Goal: Task Accomplishment & Management: Manage account settings

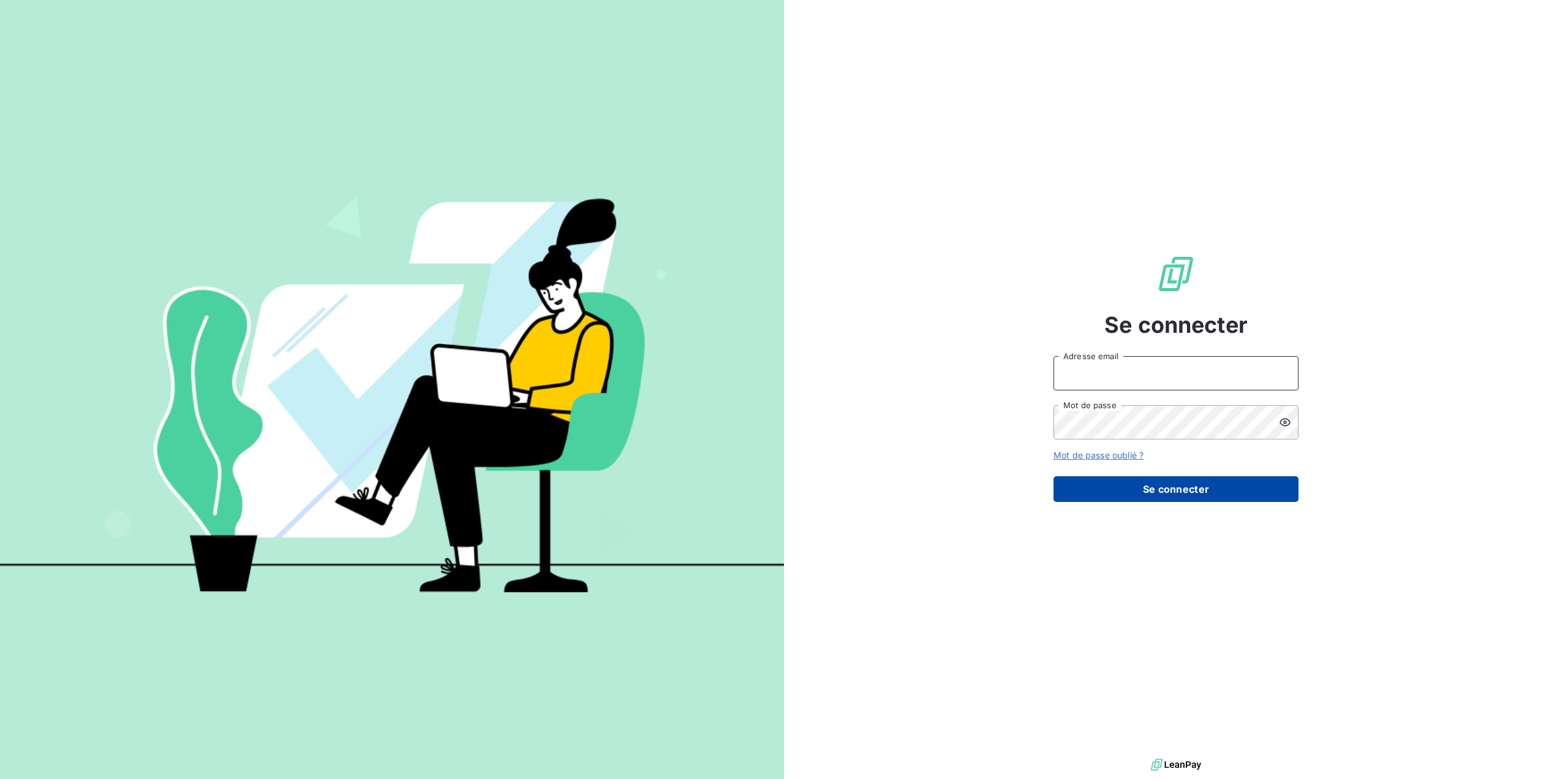
type input "[EMAIL_ADDRESS][DOMAIN_NAME]"
click at [1171, 490] on button "Se connecter" at bounding box center [1176, 489] width 245 height 26
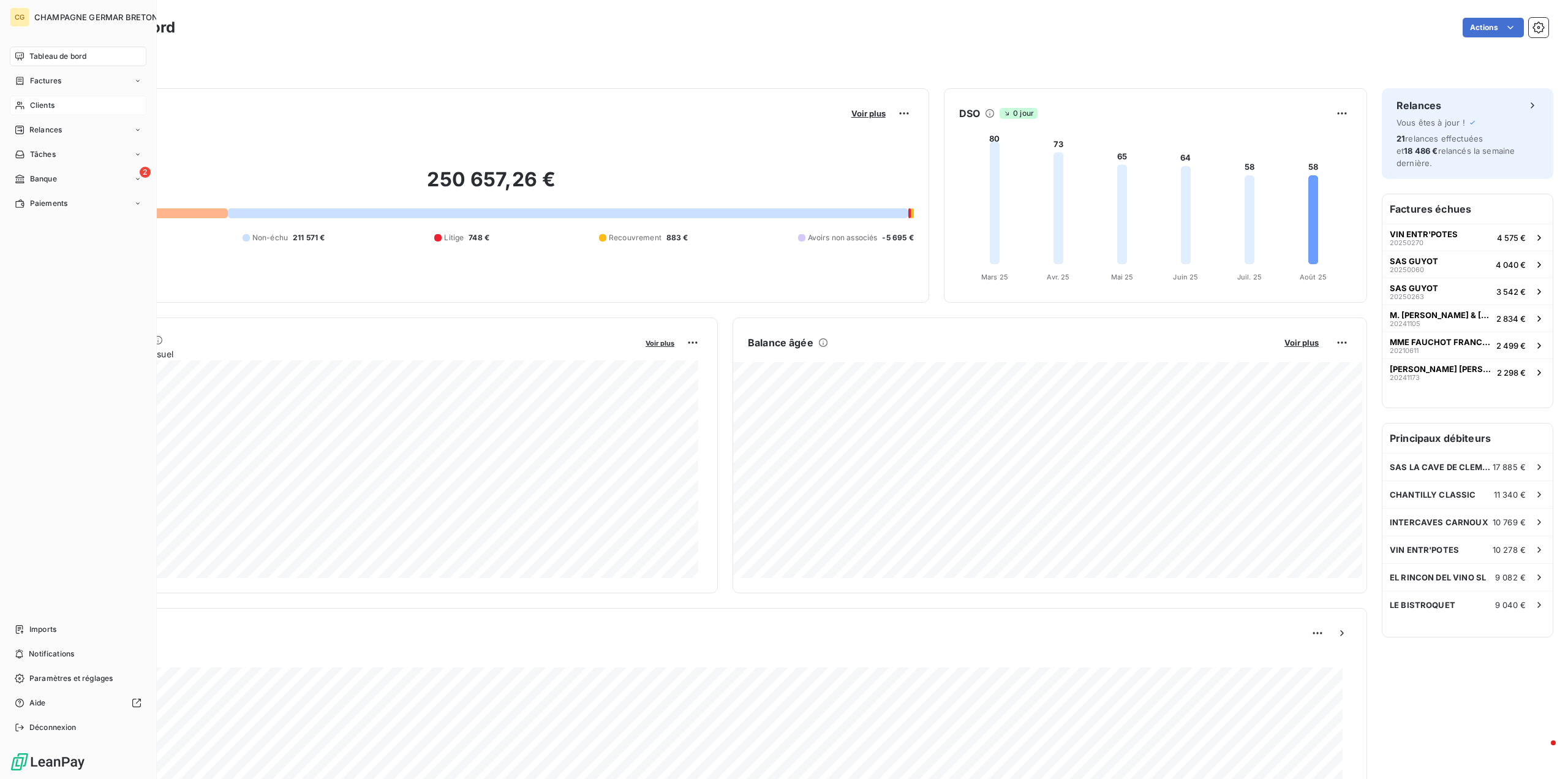
click at [33, 103] on span "Clients" at bounding box center [42, 105] width 25 height 11
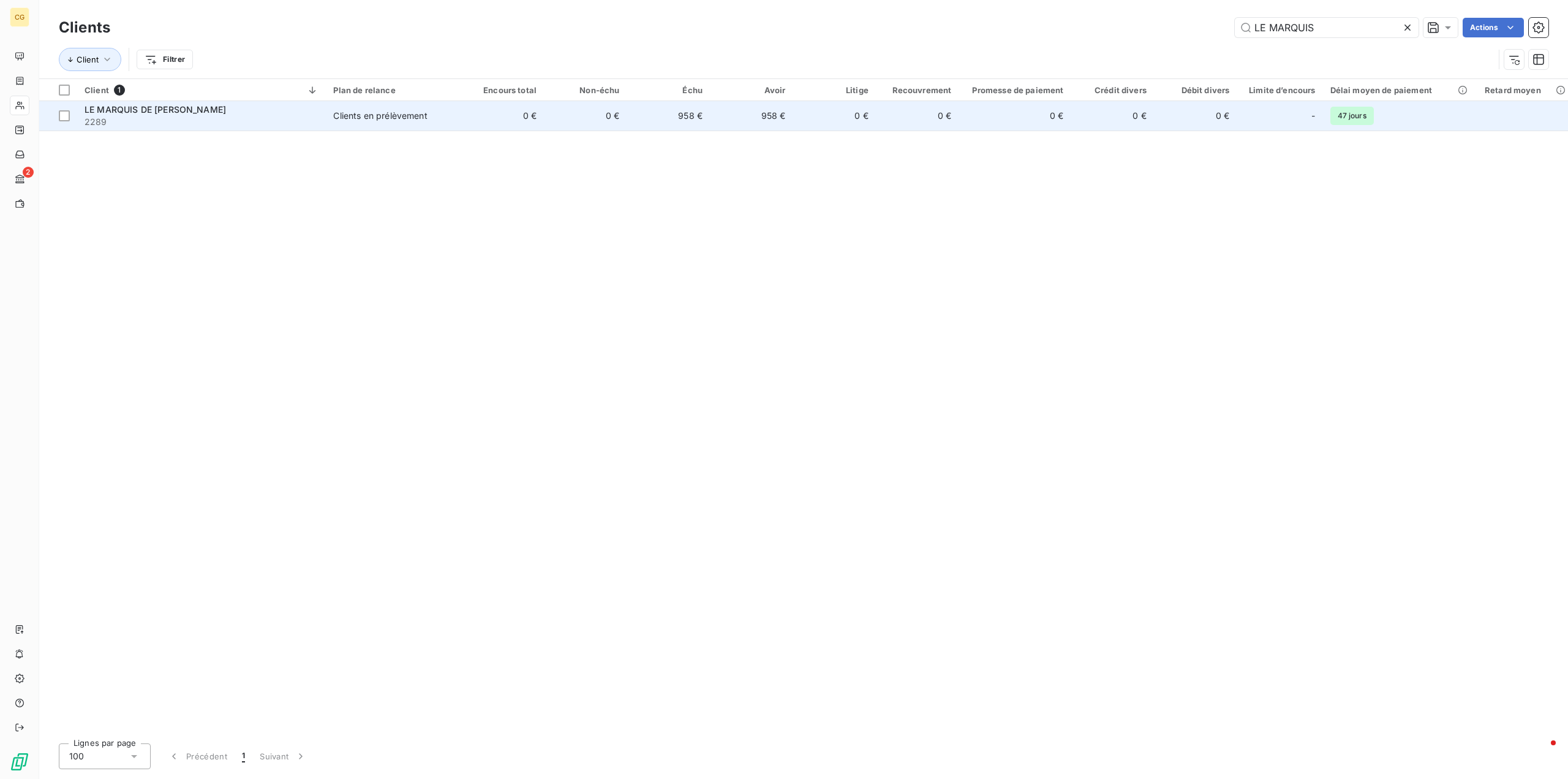
type input "LE MARQUIS"
click at [555, 119] on td "0 €" at bounding box center [585, 116] width 83 height 29
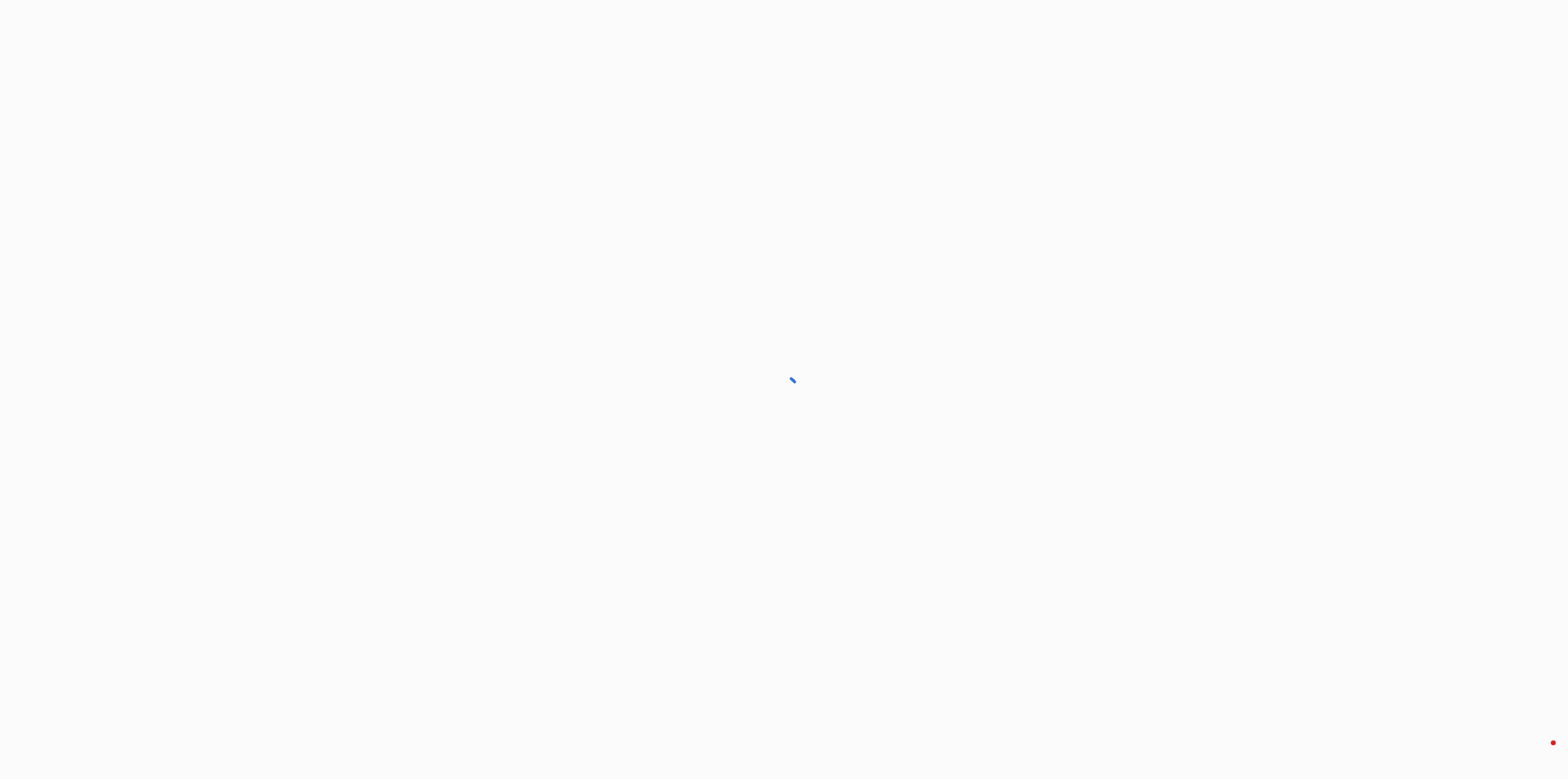
click at [555, 119] on div at bounding box center [784, 390] width 1568 height 779
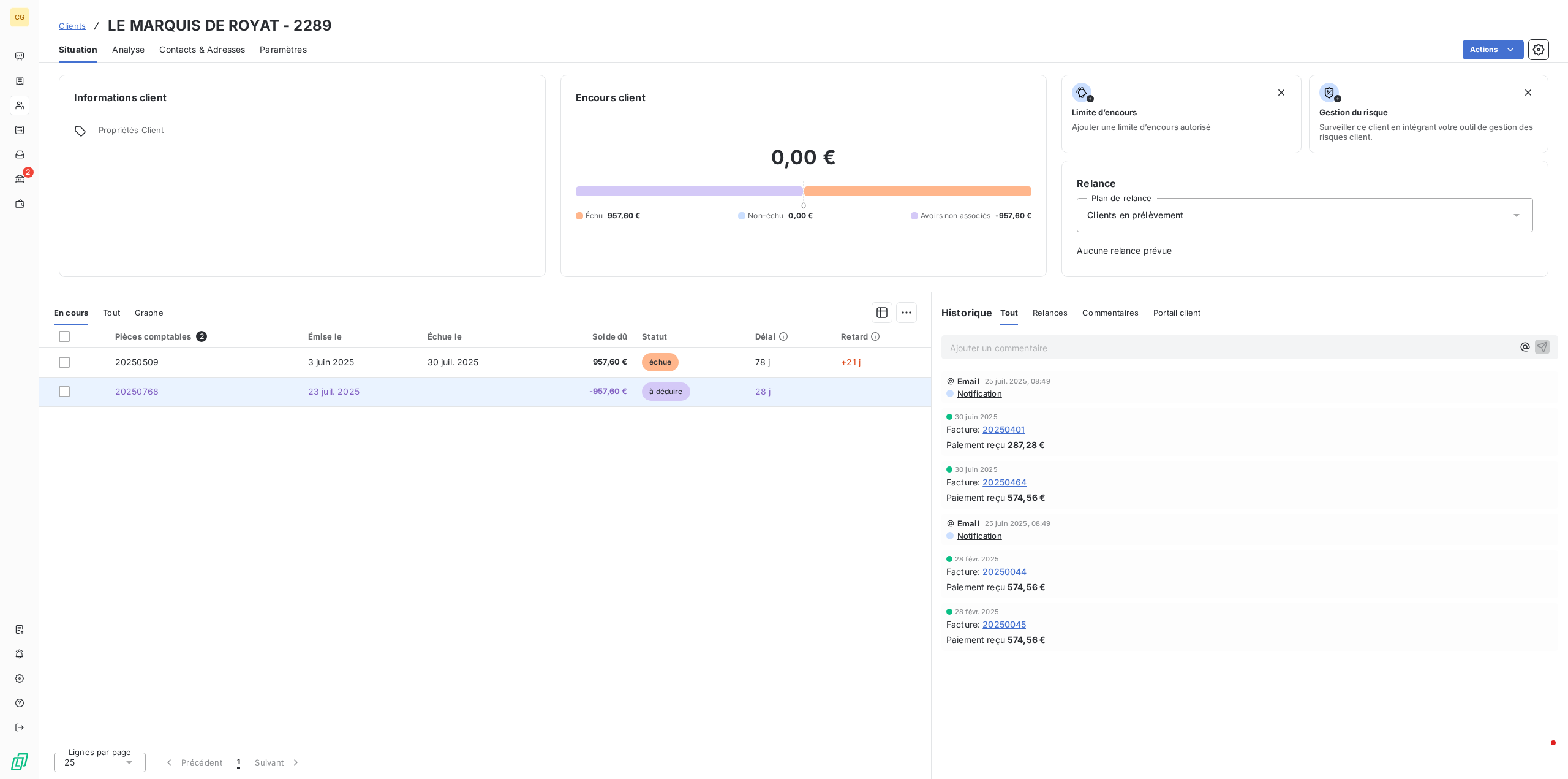
click at [663, 391] on span "à déduire" at bounding box center [666, 391] width 48 height 19
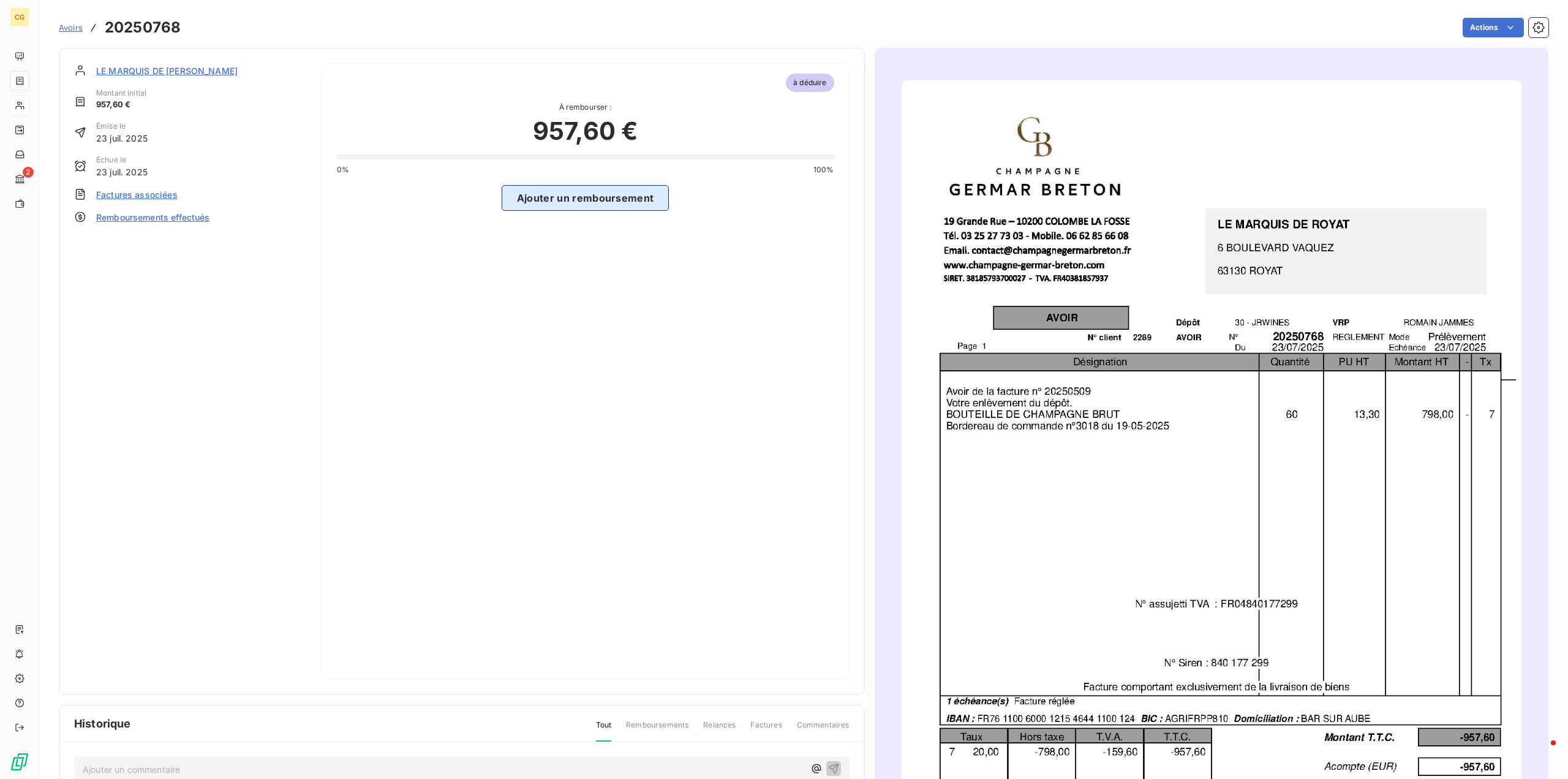
click at [563, 194] on button "Ajouter un remboursement" at bounding box center [586, 198] width 168 height 26
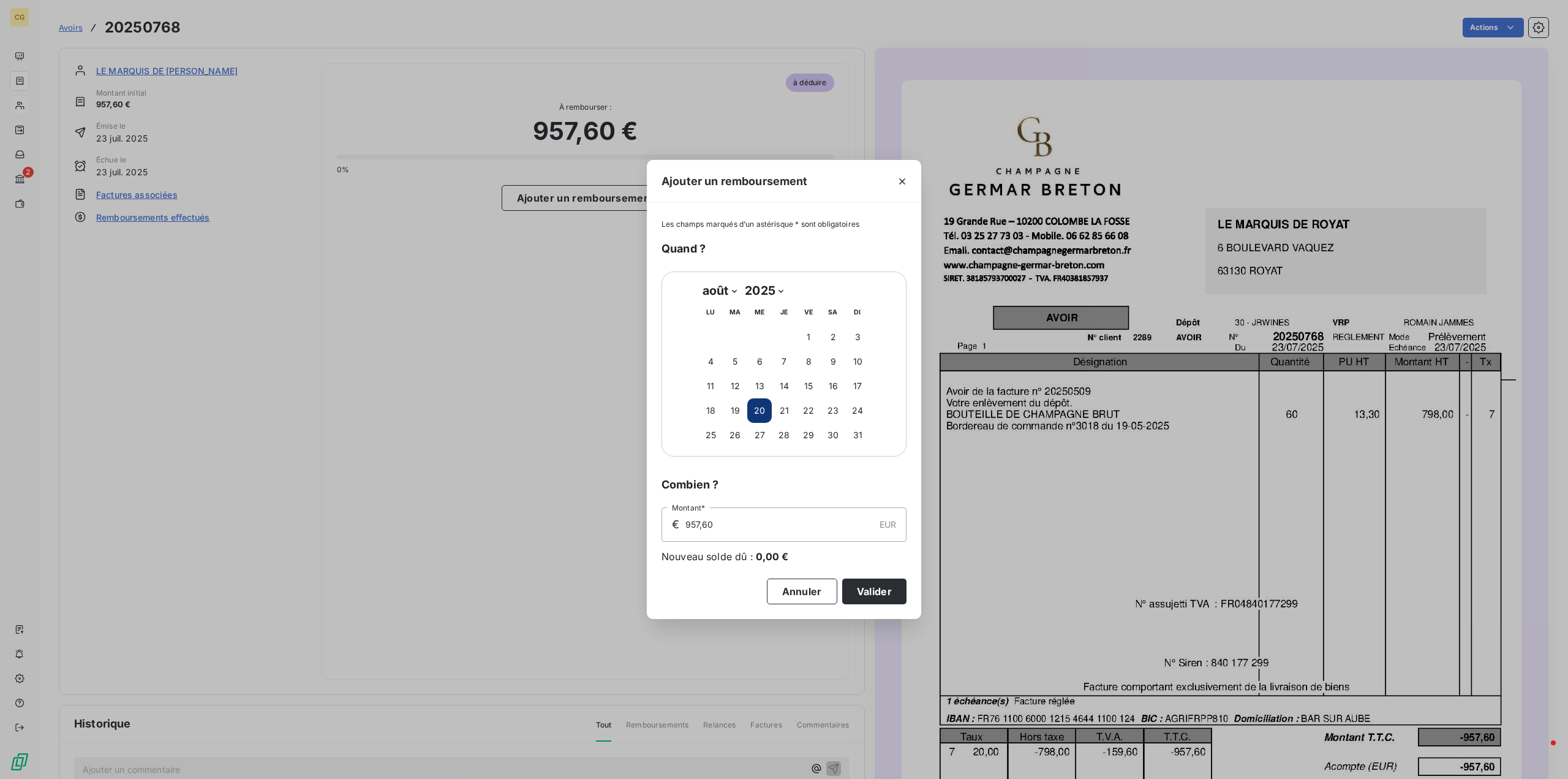
click at [734, 291] on select "janvier février mars avril mai juin juillet août septembre octobre novembre déc…" at bounding box center [719, 290] width 42 height 19
select select "6"
click at [698, 280] on select "janvier février mars avril mai juin juillet août septembre octobre novembre déc…" at bounding box center [719, 290] width 42 height 19
click at [763, 409] on button "23" at bounding box center [759, 410] width 25 height 25
click at [873, 596] on button "Valider" at bounding box center [874, 591] width 65 height 26
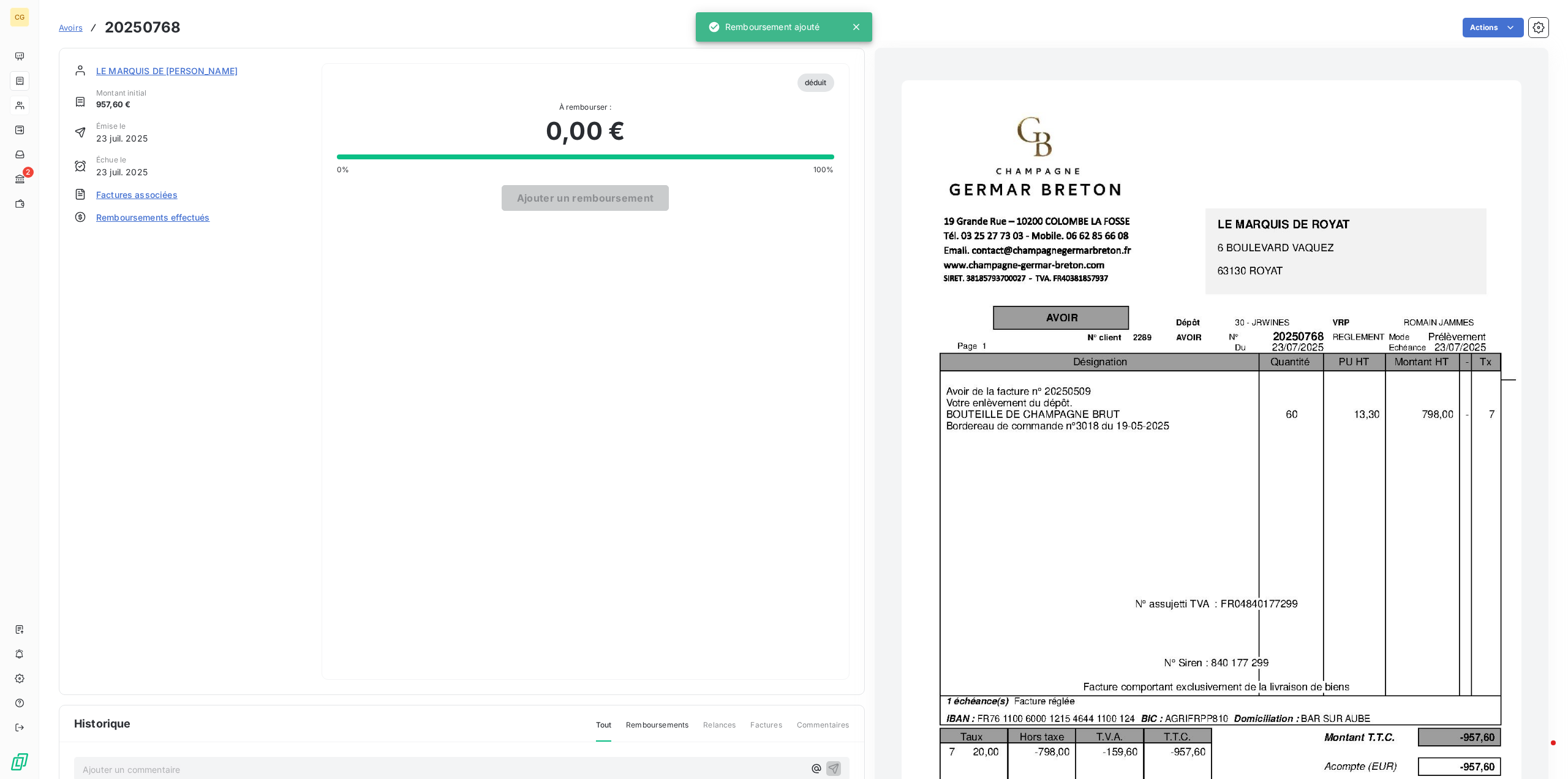
click at [152, 71] on span "LE MARQUIS DE ROYAT" at bounding box center [166, 71] width 142 height 13
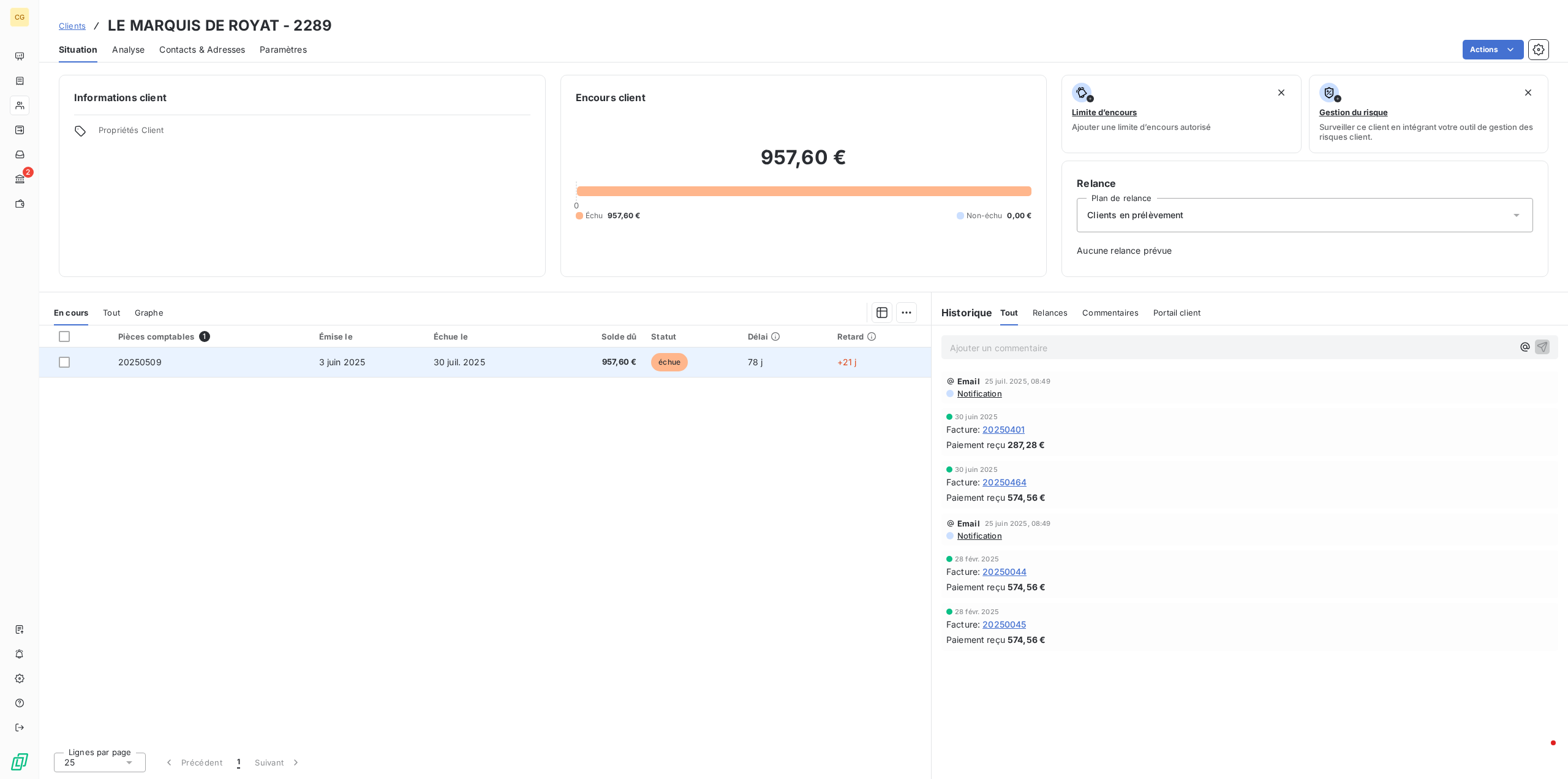
click at [334, 362] on span "3 juin 2025" at bounding box center [342, 362] width 47 height 11
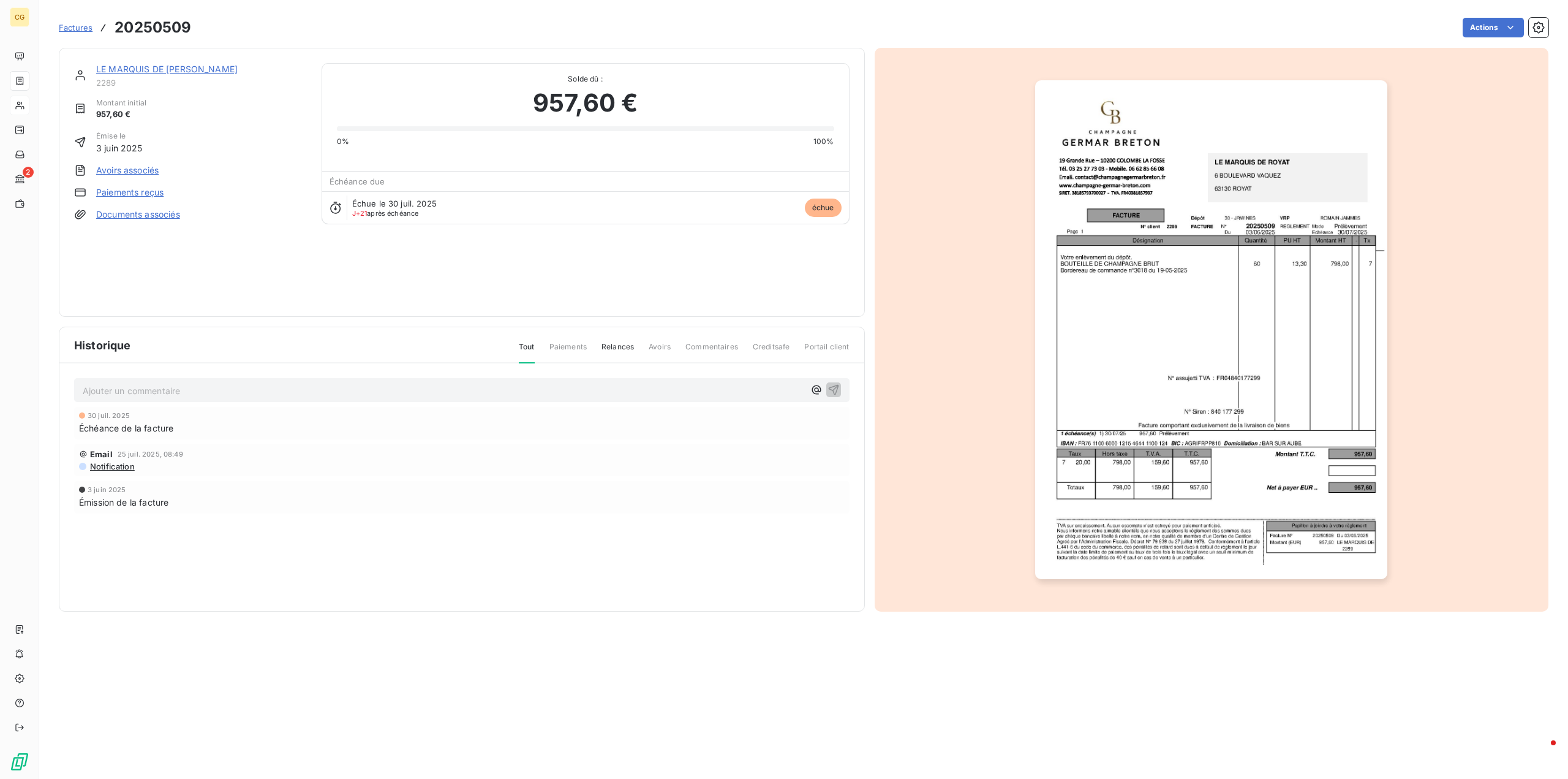
click at [142, 195] on link "Paiements reçus" at bounding box center [129, 192] width 67 height 12
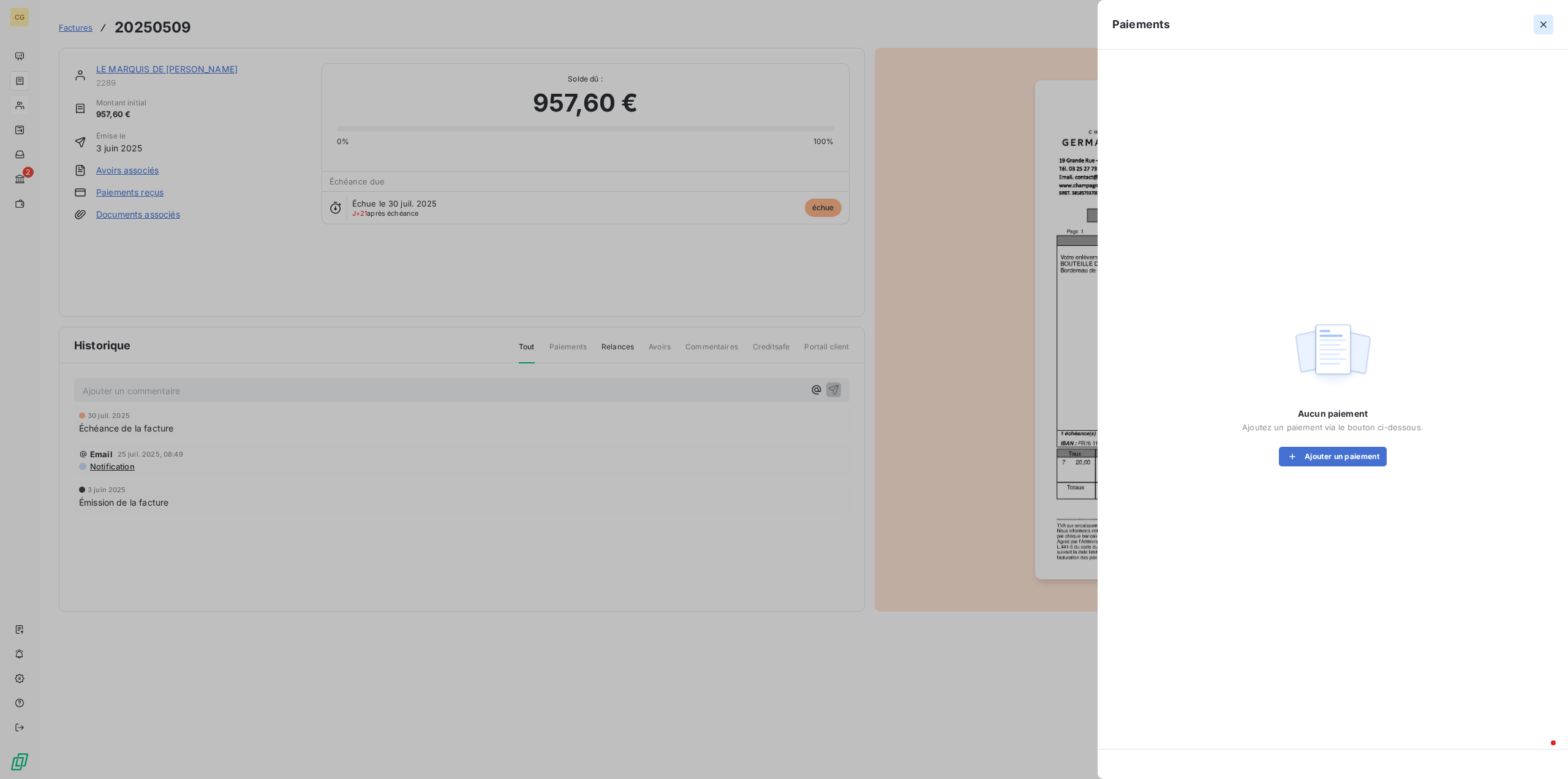
click at [1547, 23] on icon "button" at bounding box center [1543, 25] width 12 height 12
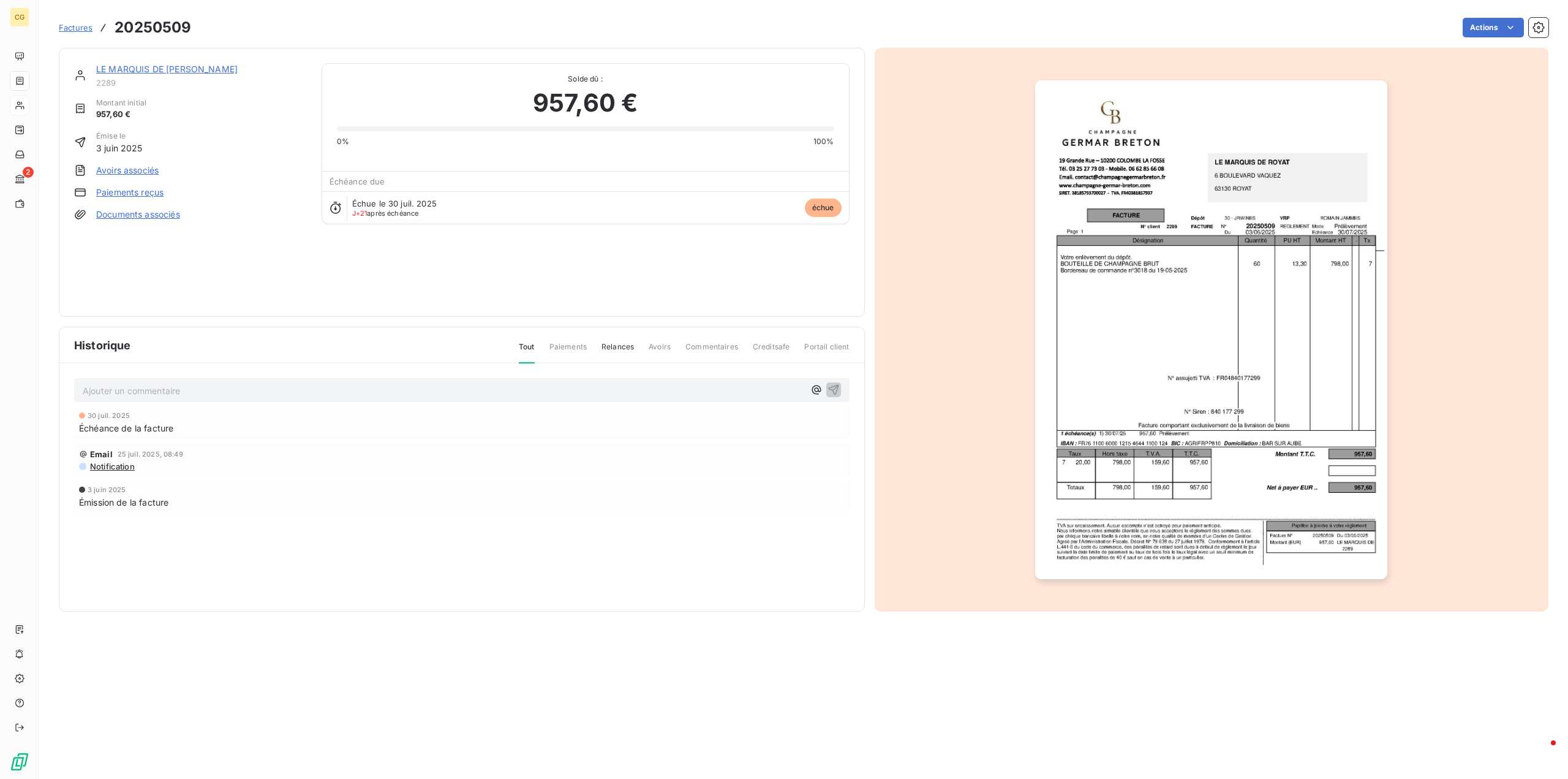
click at [150, 172] on link "Avoirs associés" at bounding box center [127, 170] width 63 height 12
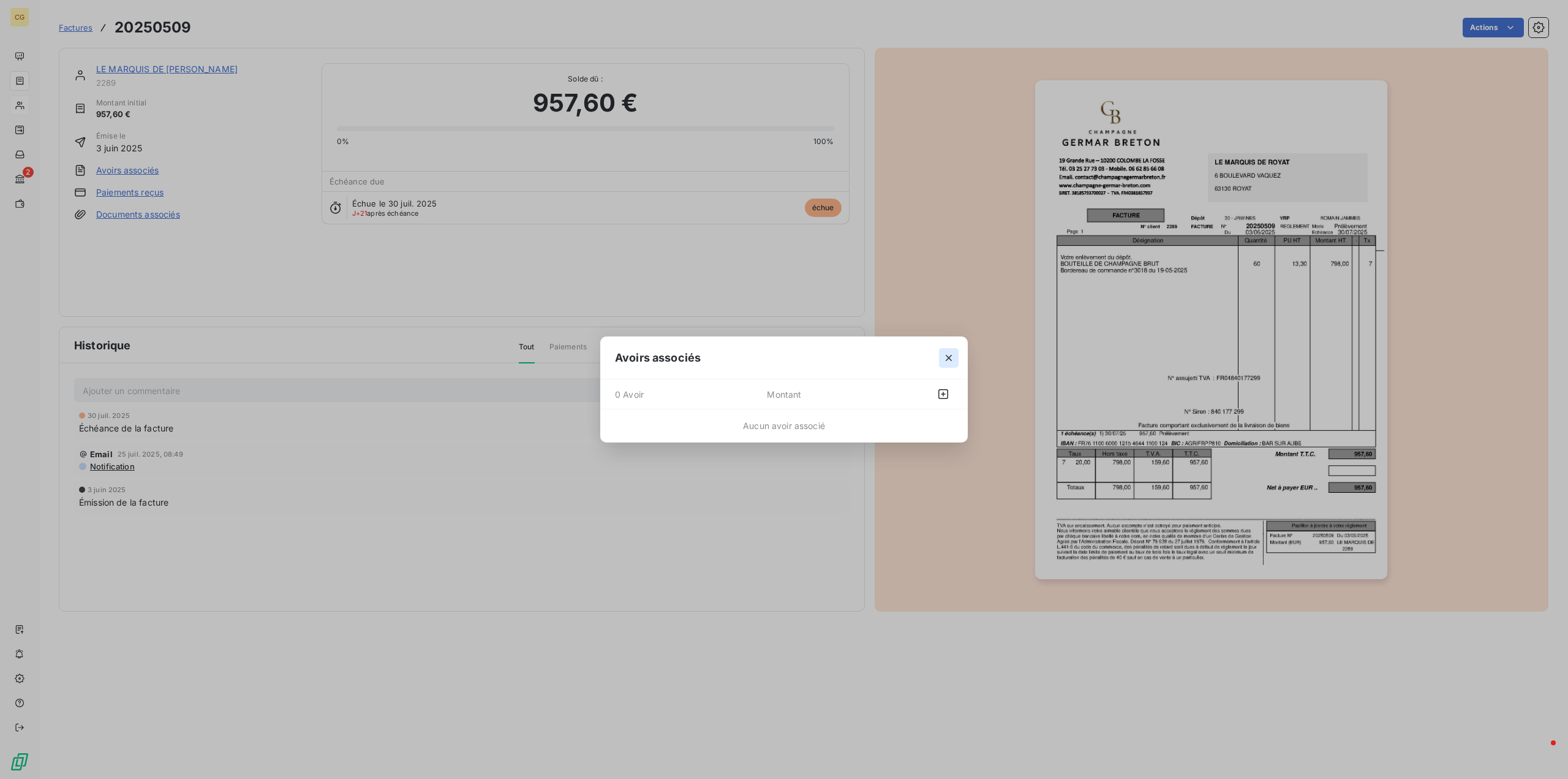
click at [948, 356] on icon "button" at bounding box center [948, 358] width 12 height 12
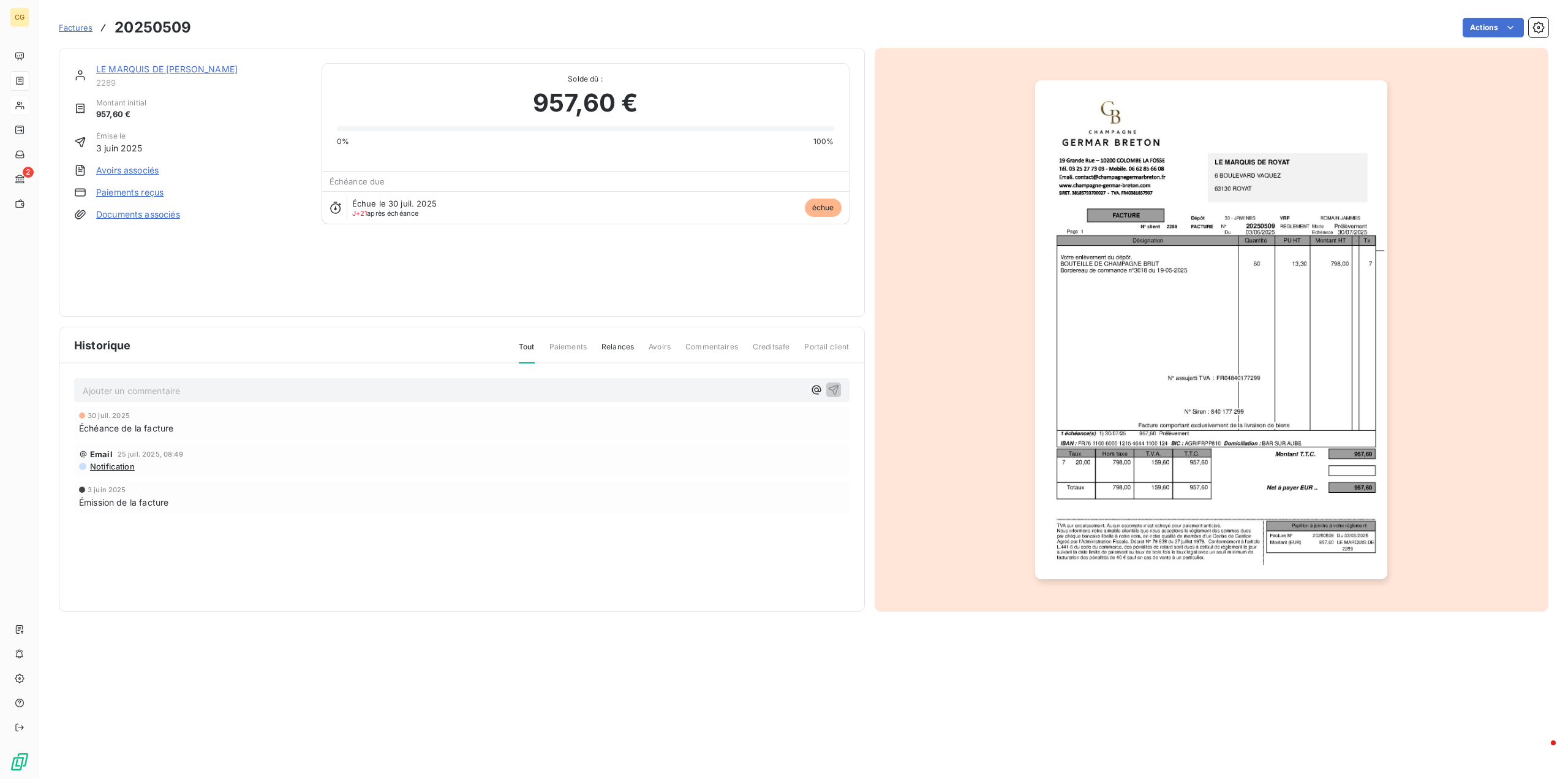
click at [140, 68] on link "LE MARQUIS DE ROYAT" at bounding box center [166, 69] width 142 height 11
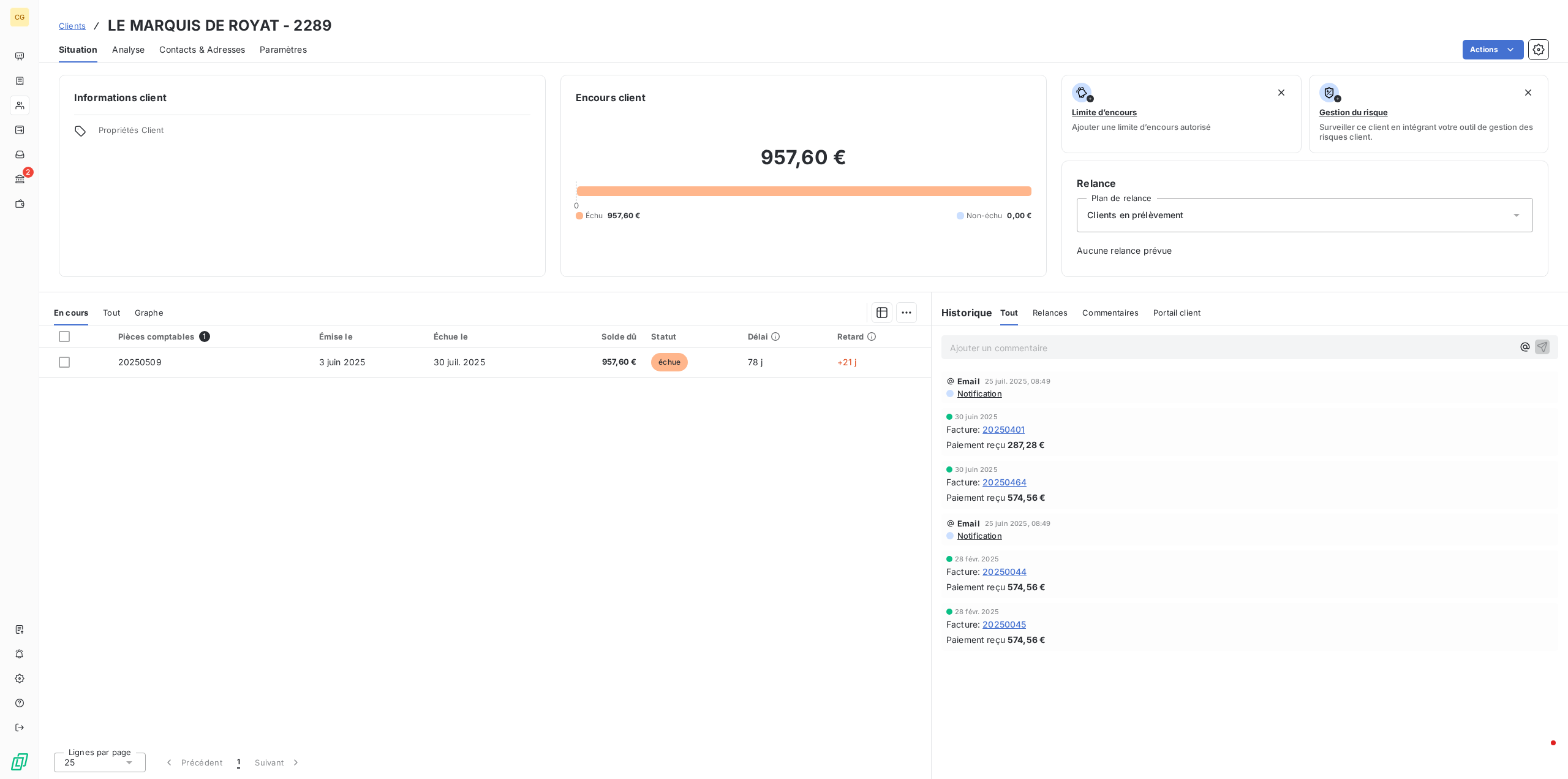
click at [104, 311] on span "Tout" at bounding box center [112, 312] width 17 height 10
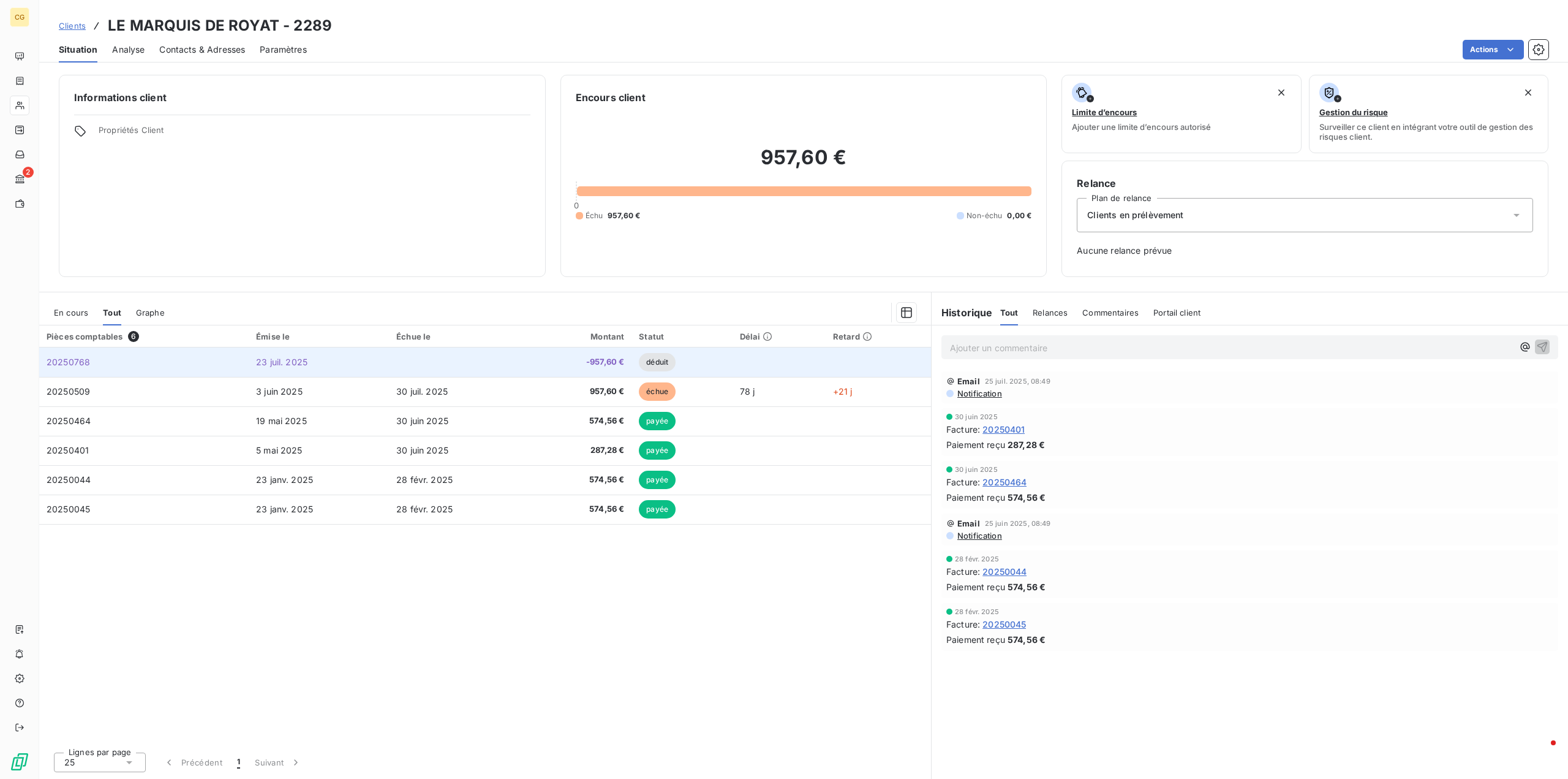
click at [81, 364] on span "20250768" at bounding box center [68, 362] width 43 height 11
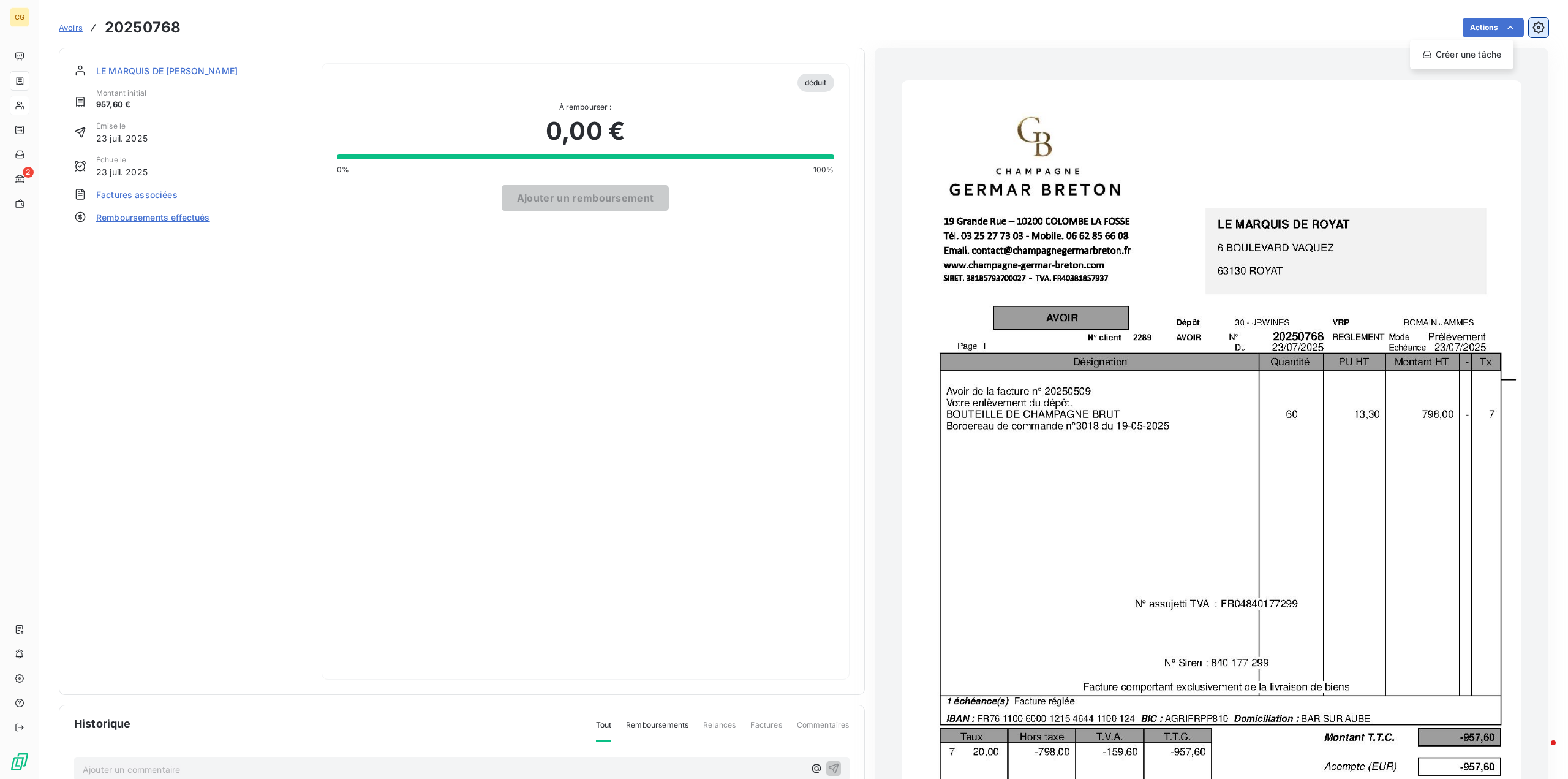
click at [1529, 24] on html "CG 2 Avoirs 20250768 Actions Créer une tâche LE MARQUIS DE ROYAT Montant initia…" at bounding box center [784, 390] width 1568 height 779
click at [1532, 24] on icon "button" at bounding box center [1537, 27] width 11 height 11
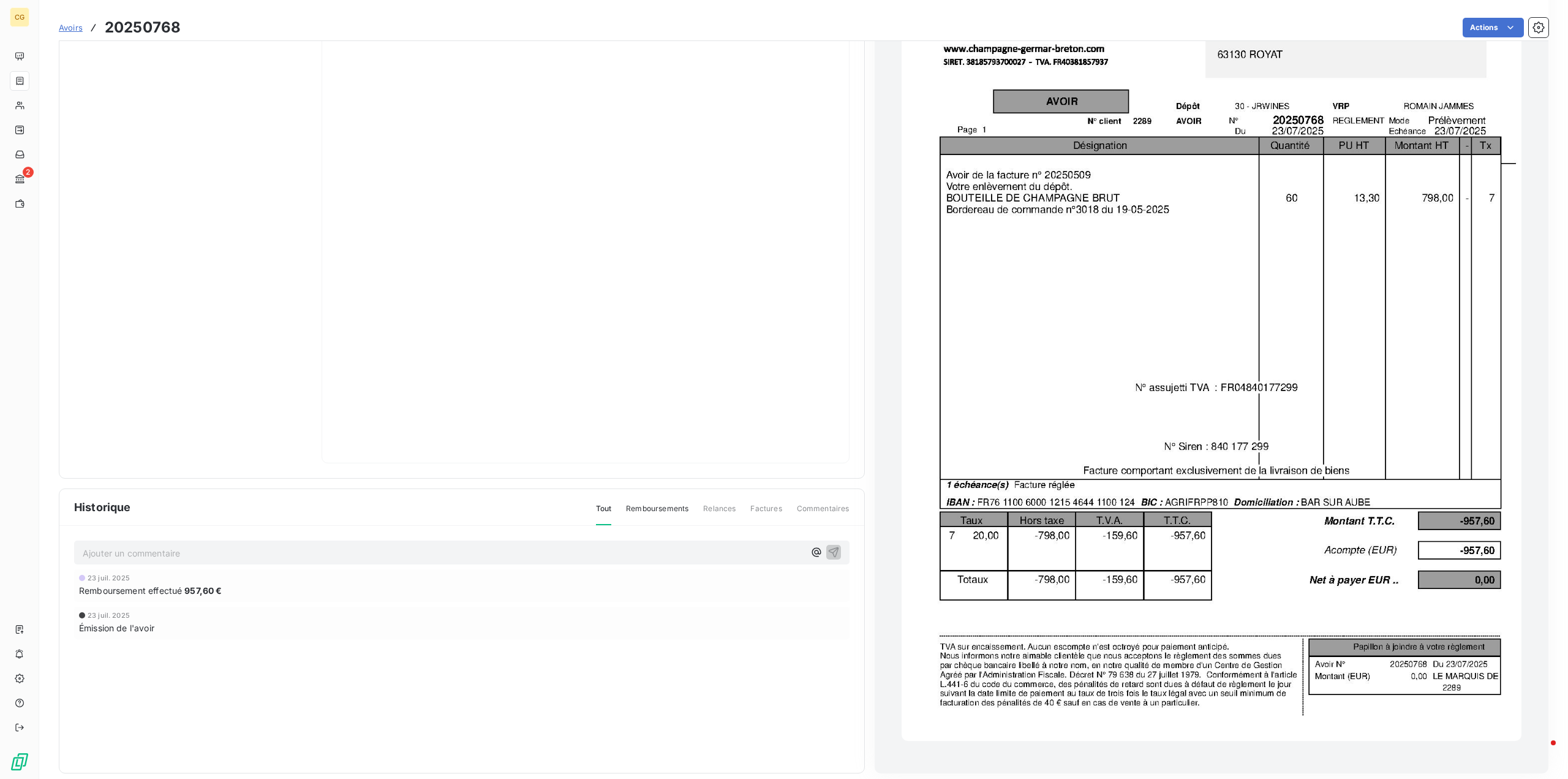
scroll to position [224, 0]
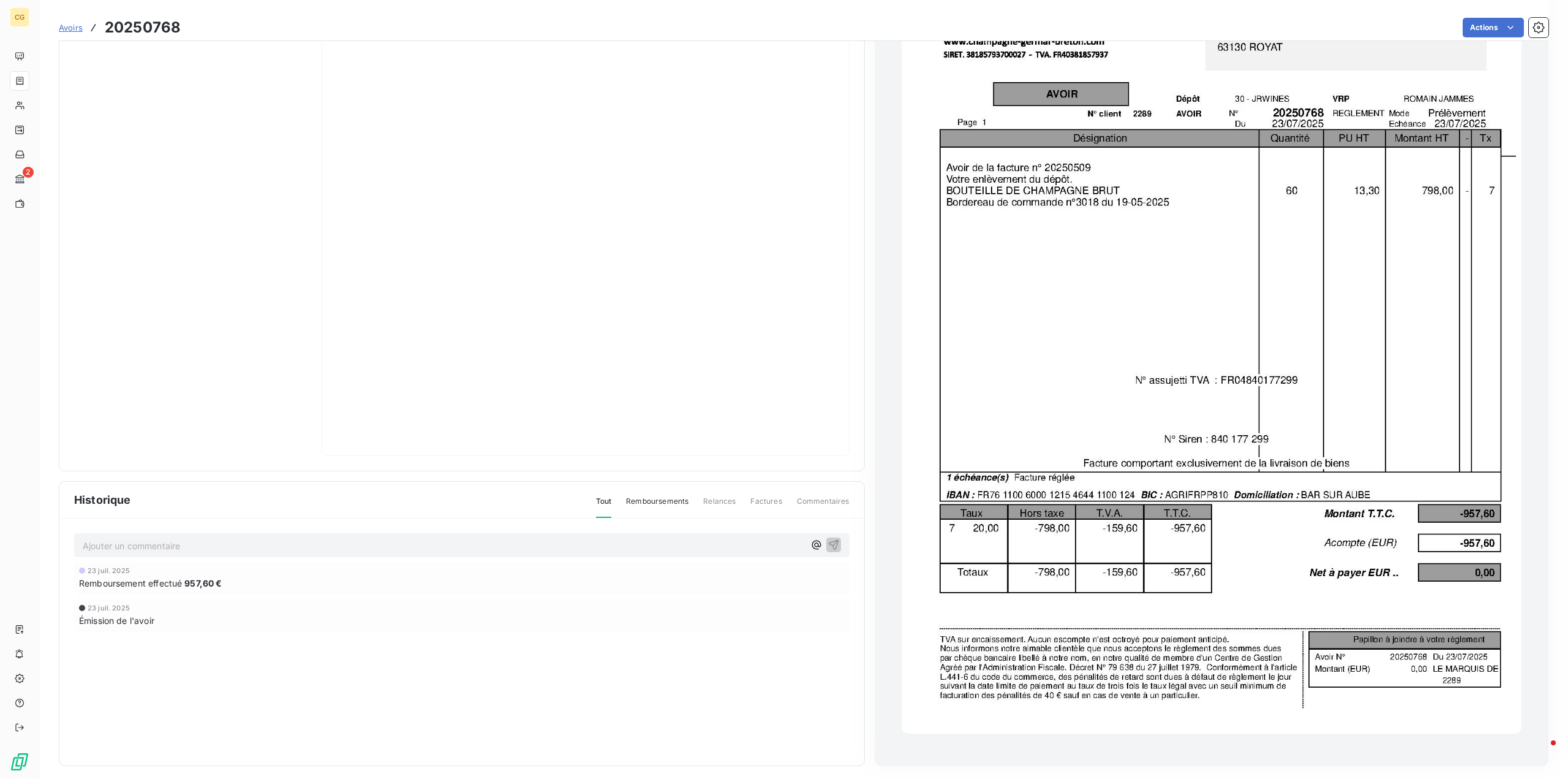
click at [164, 580] on span "Remboursement effectué" at bounding box center [130, 583] width 103 height 13
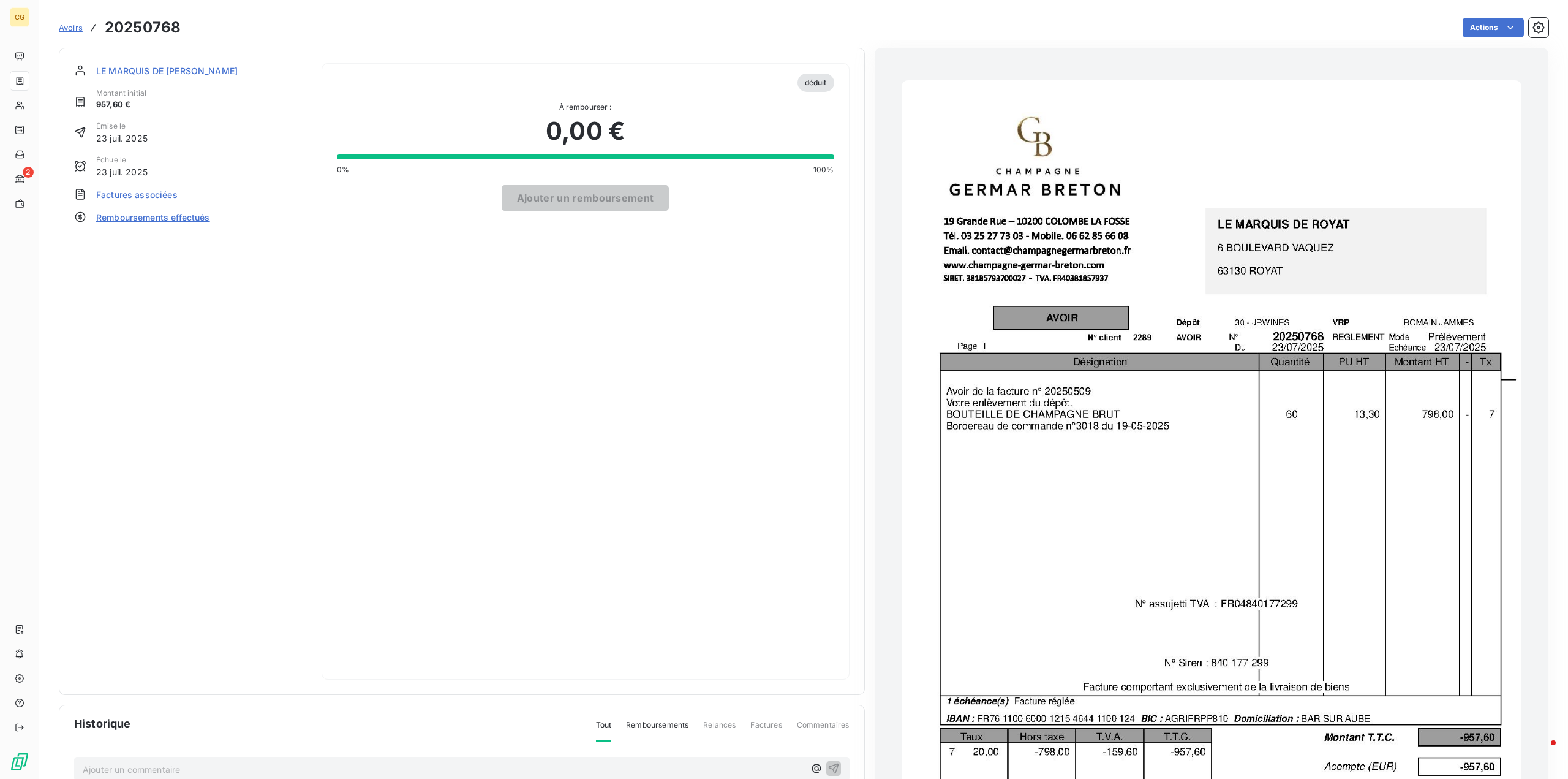
click at [194, 217] on span "Remboursements effectués" at bounding box center [152, 217] width 114 height 13
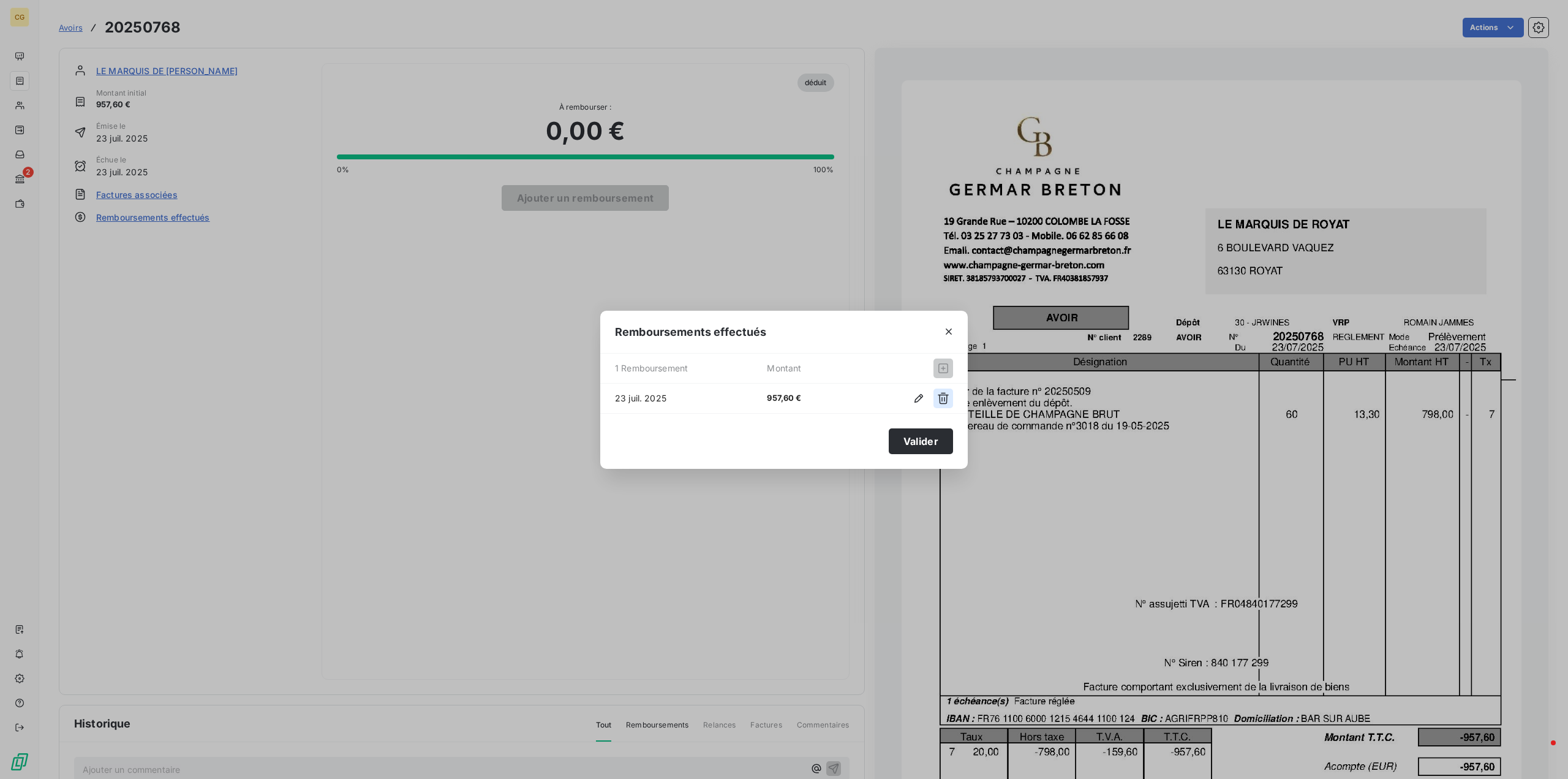
click at [944, 400] on icon "button" at bounding box center [943, 398] width 12 height 12
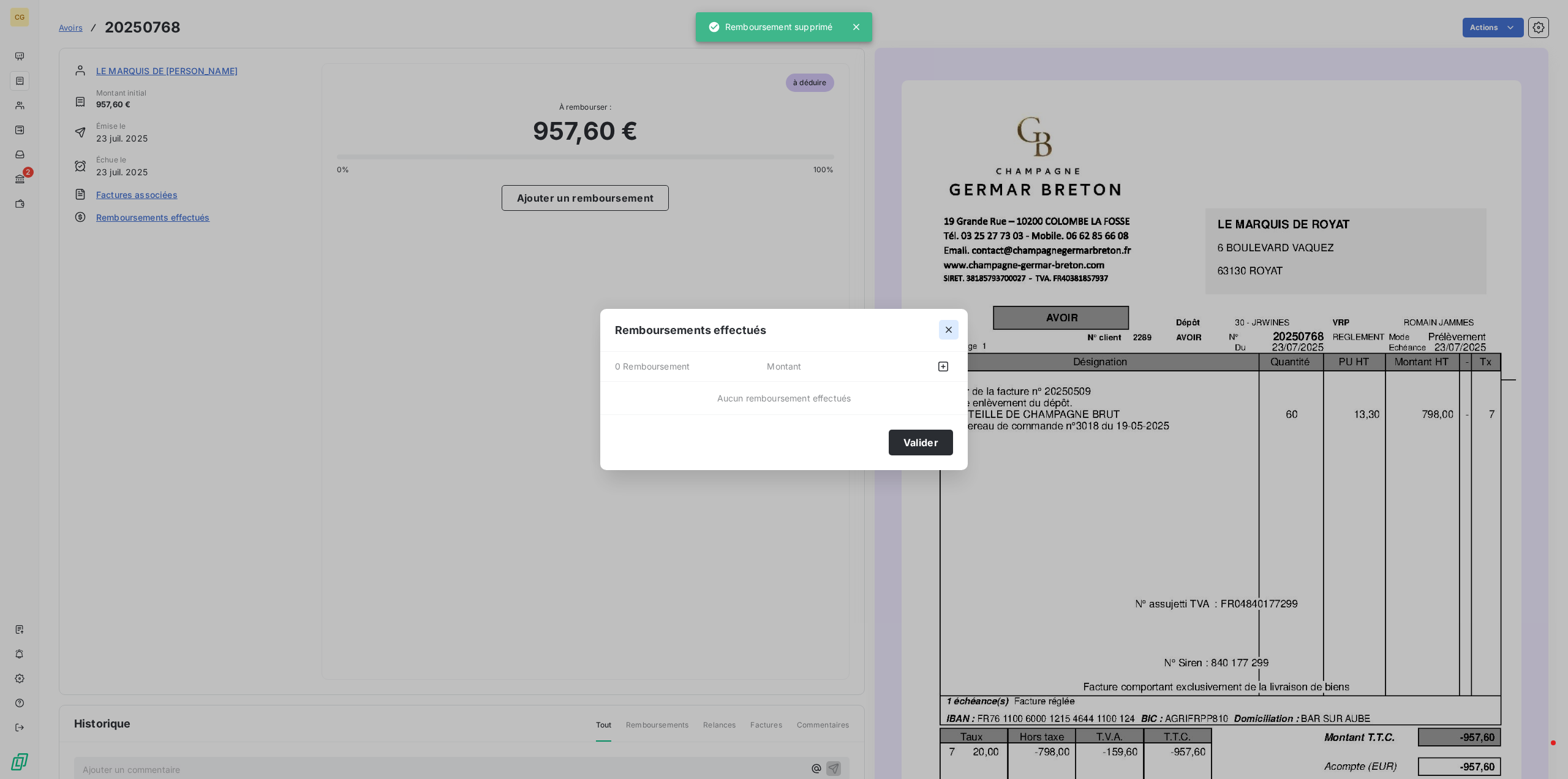
click at [948, 330] on icon "button" at bounding box center [948, 330] width 12 height 12
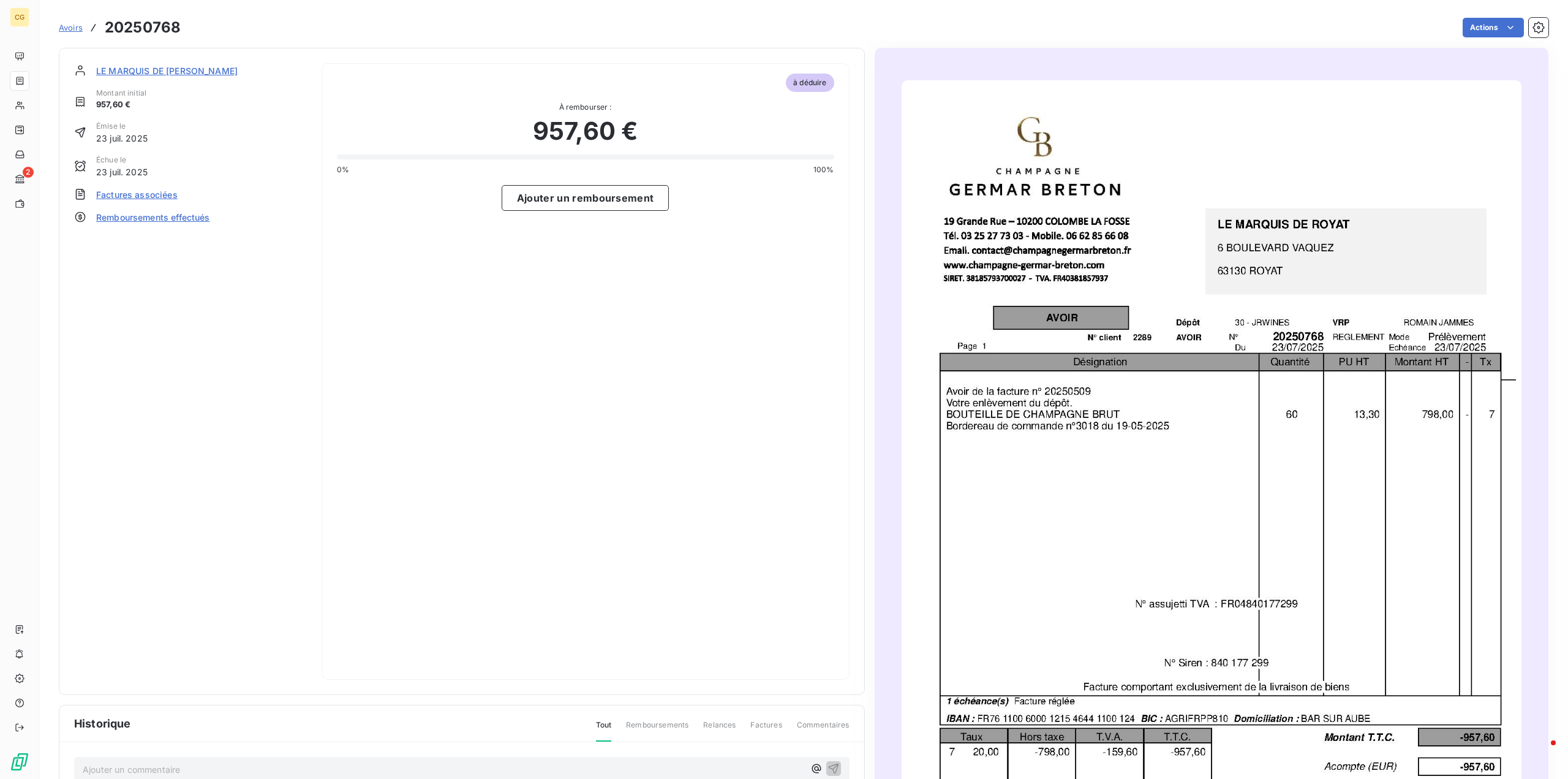
click at [173, 70] on span "LE MARQUIS DE ROYAT" at bounding box center [166, 71] width 142 height 13
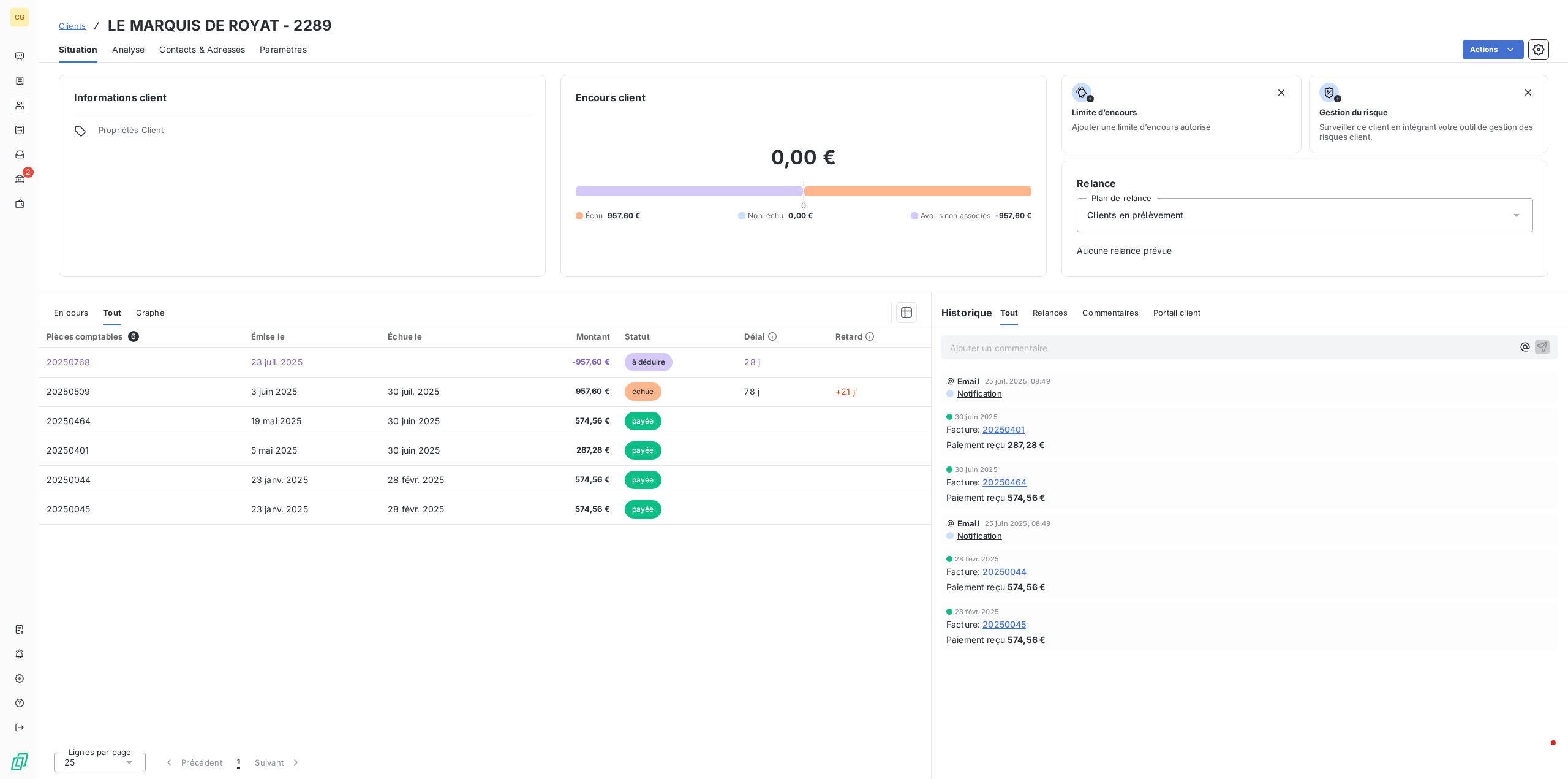
click at [71, 313] on span "En cours" at bounding box center [71, 312] width 35 height 10
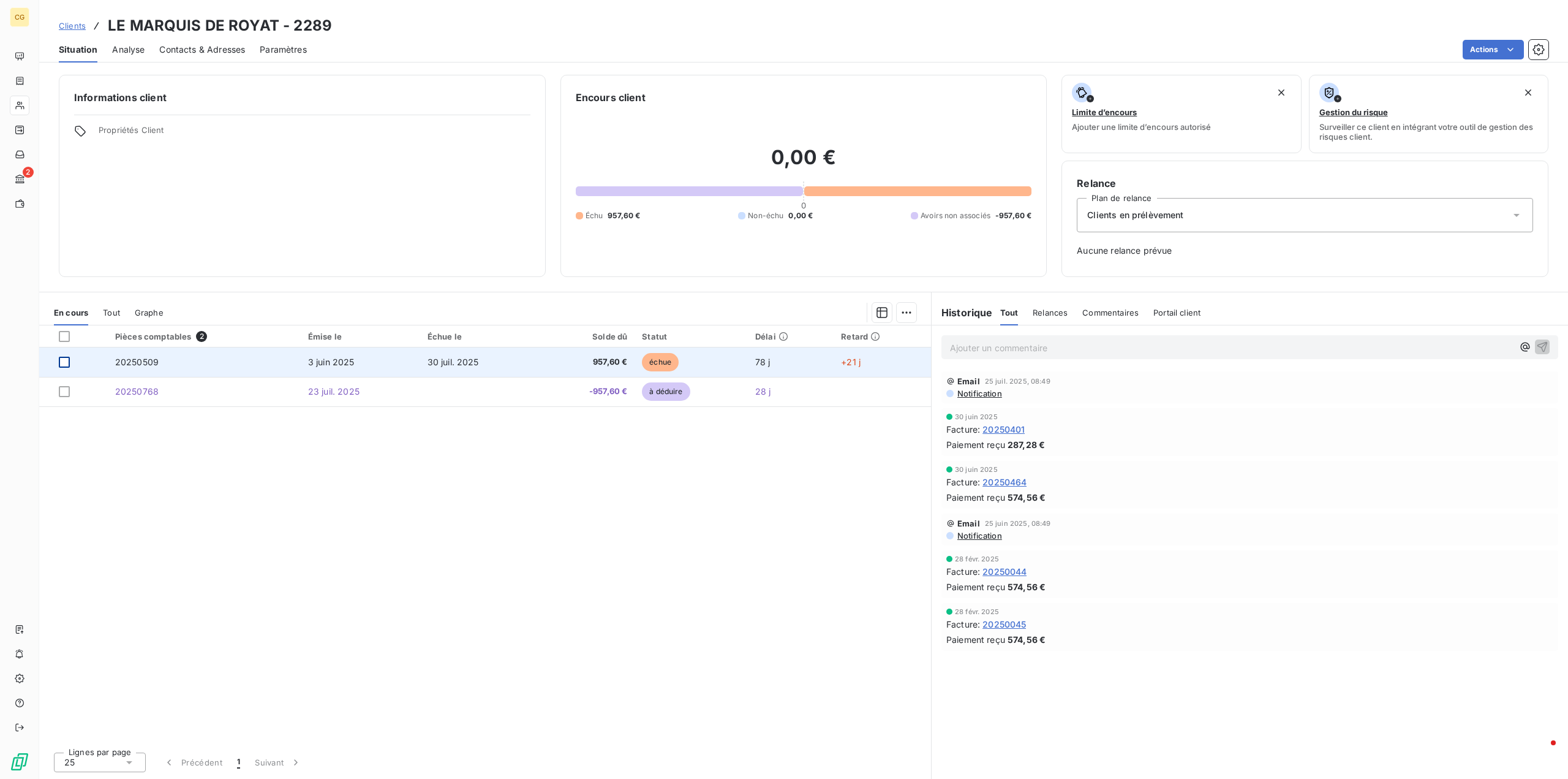
click at [63, 360] on div at bounding box center [64, 362] width 11 height 11
click at [136, 360] on span "20250509" at bounding box center [136, 362] width 43 height 11
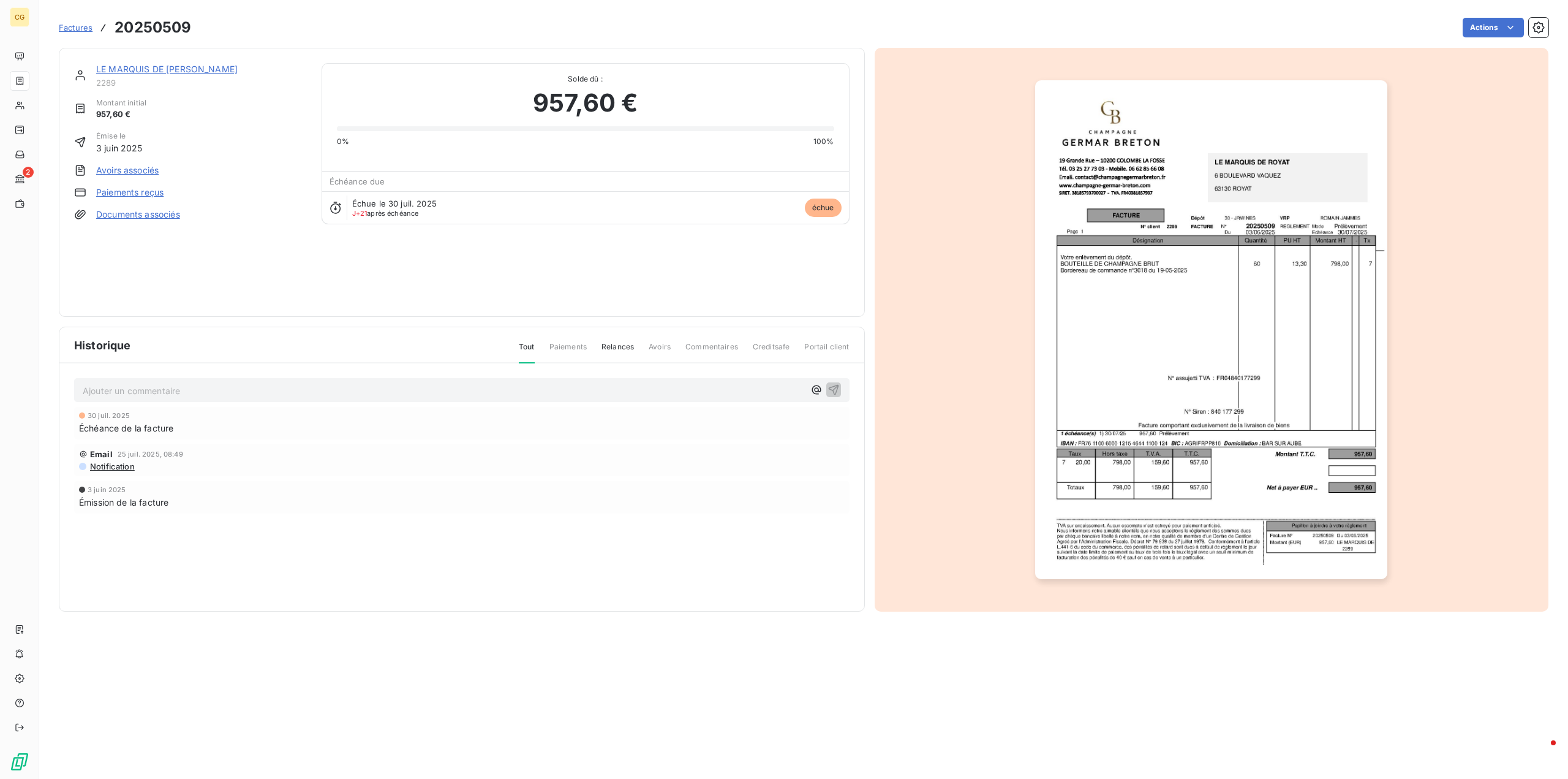
click at [129, 172] on link "Avoirs associés" at bounding box center [127, 170] width 63 height 12
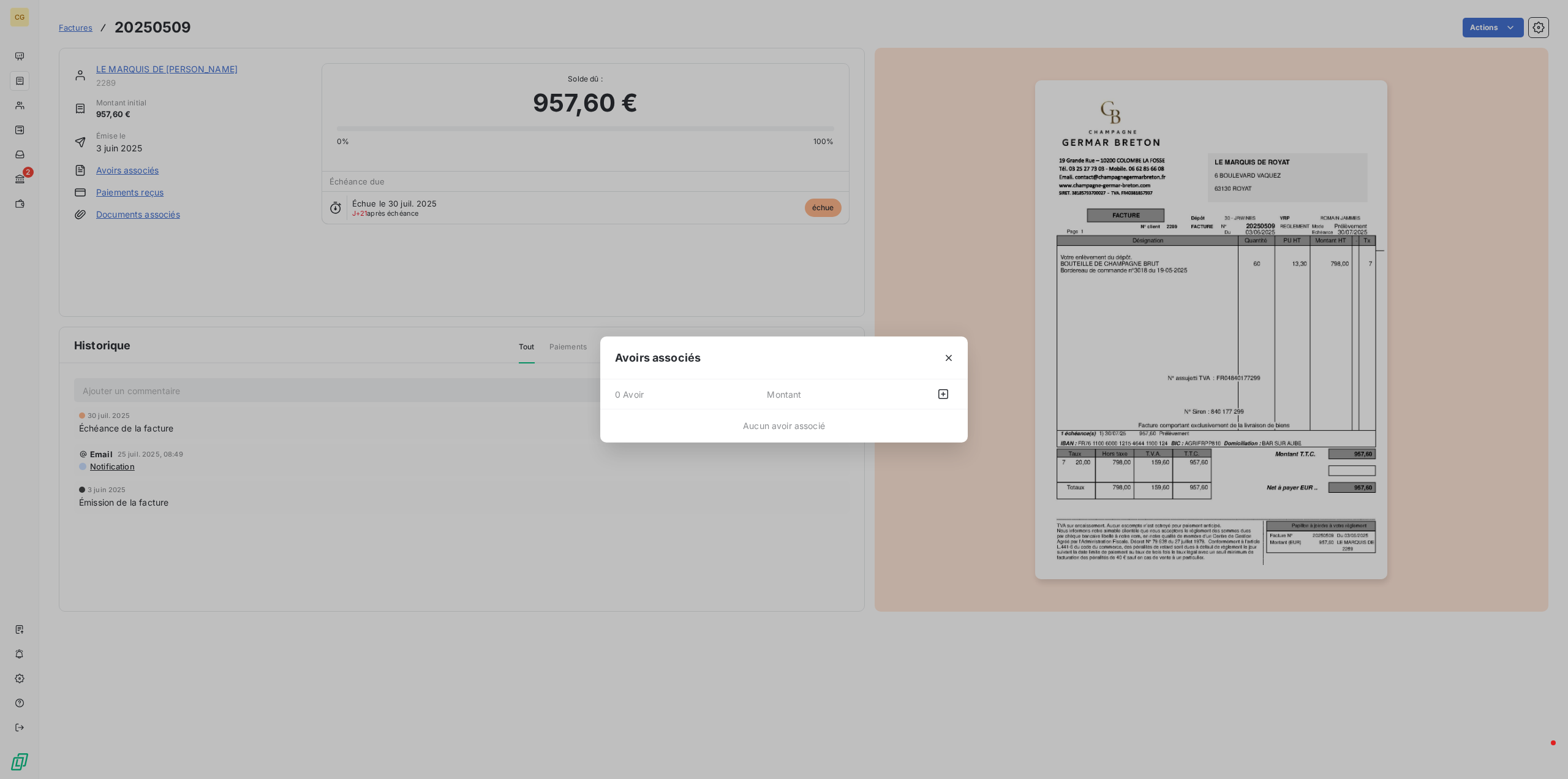
click at [726, 395] on span "0 Avoir" at bounding box center [691, 393] width 152 height 19
click at [794, 393] on span "Montant" at bounding box center [826, 393] width 118 height 19
click at [941, 392] on icon "button" at bounding box center [943, 393] width 12 height 12
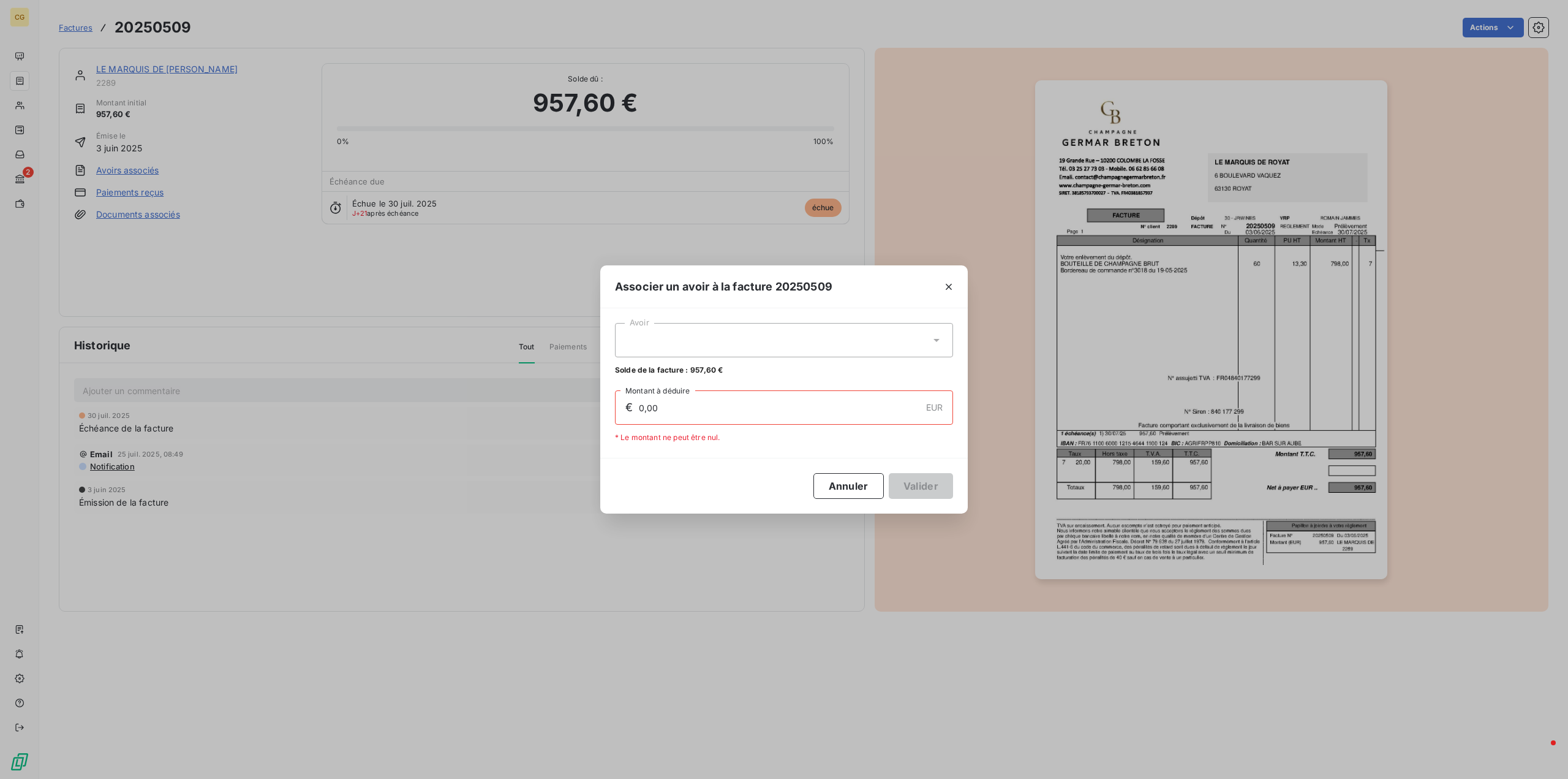
click at [655, 340] on div at bounding box center [784, 340] width 338 height 35
click at [660, 370] on span "20250768" at bounding box center [642, 370] width 39 height 9
type input "957,60"
click at [922, 487] on button "Valider" at bounding box center [920, 485] width 65 height 26
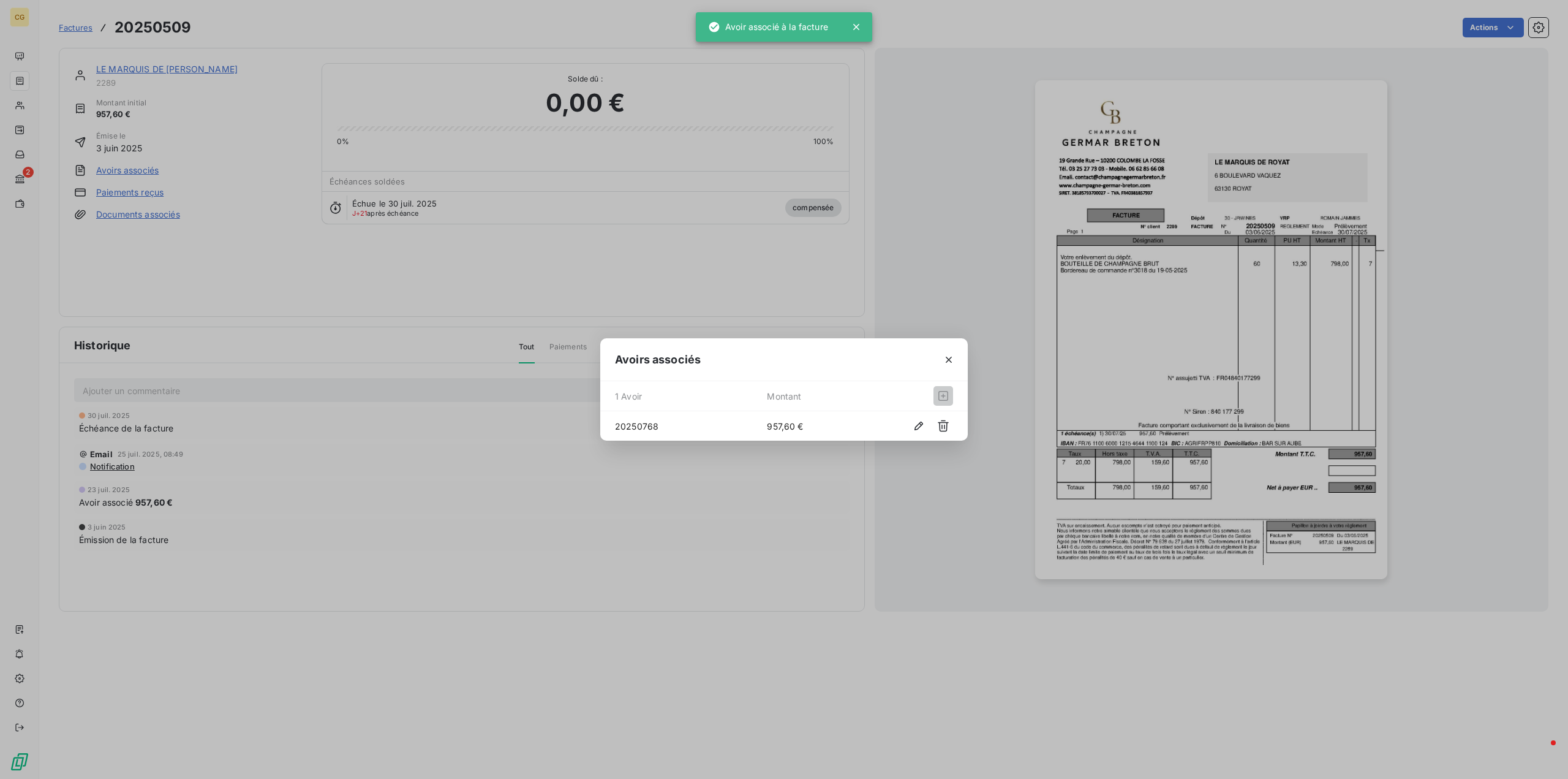
click at [139, 67] on div "Avoirs associés 1 Avoir Montant 20250768 957,60 €" at bounding box center [784, 390] width 1568 height 779
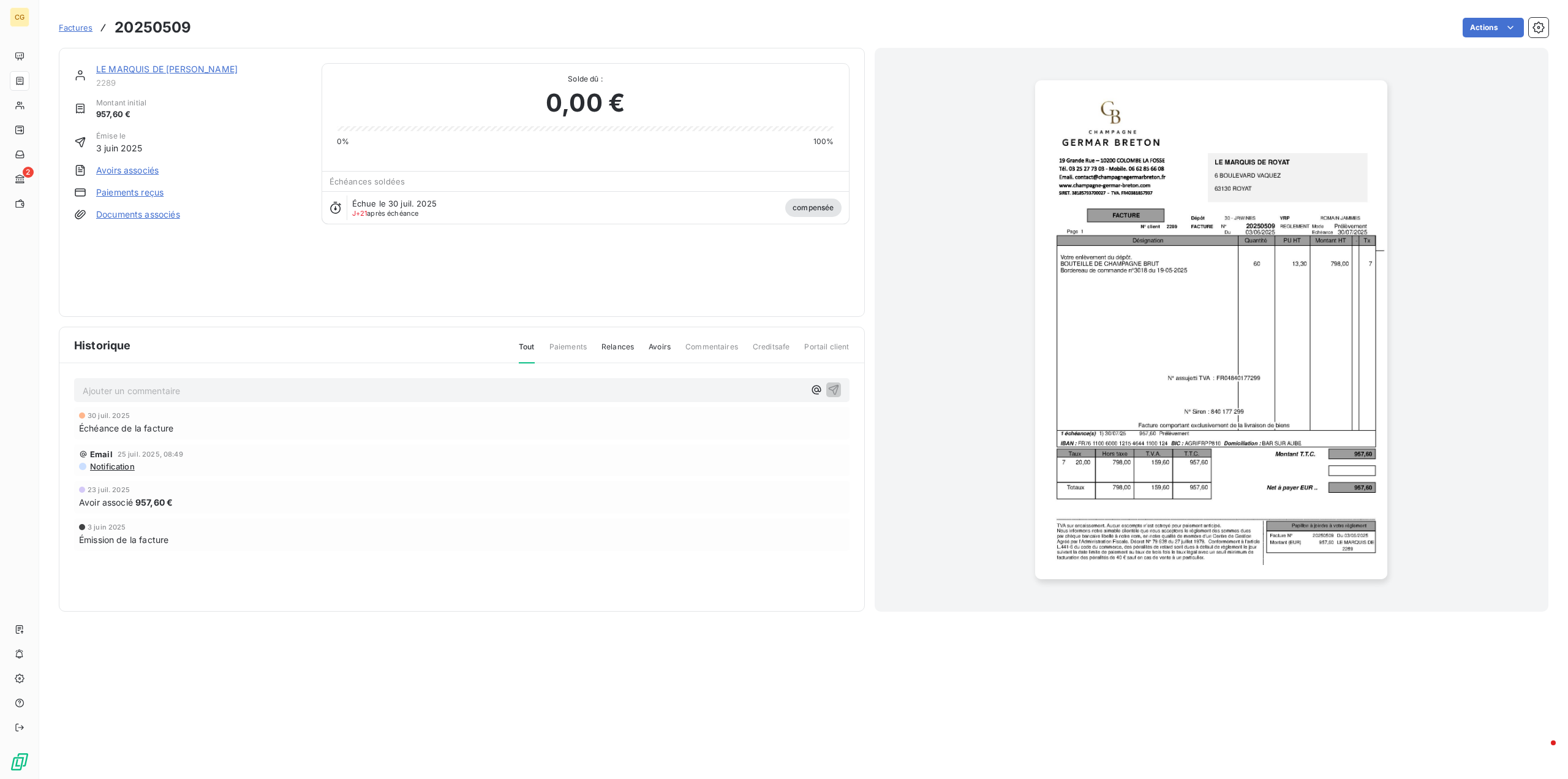
click at [133, 74] on div "LE MARQUIS DE ROYAT" at bounding box center [201, 69] width 211 height 12
click at [150, 69] on link "LE MARQUIS DE ROYAT" at bounding box center [166, 69] width 142 height 11
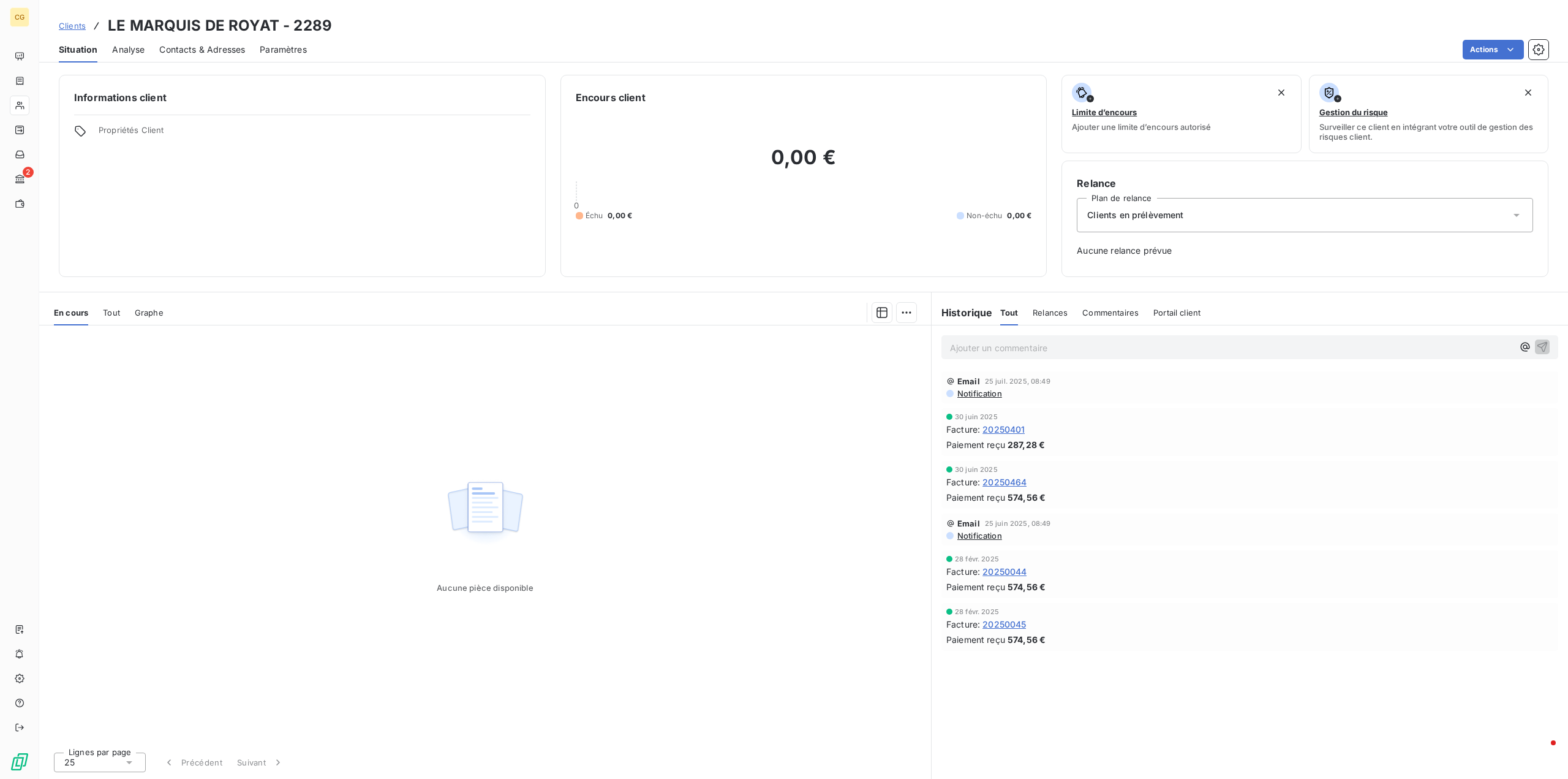
click at [69, 25] on span "Clients" at bounding box center [72, 25] width 27 height 10
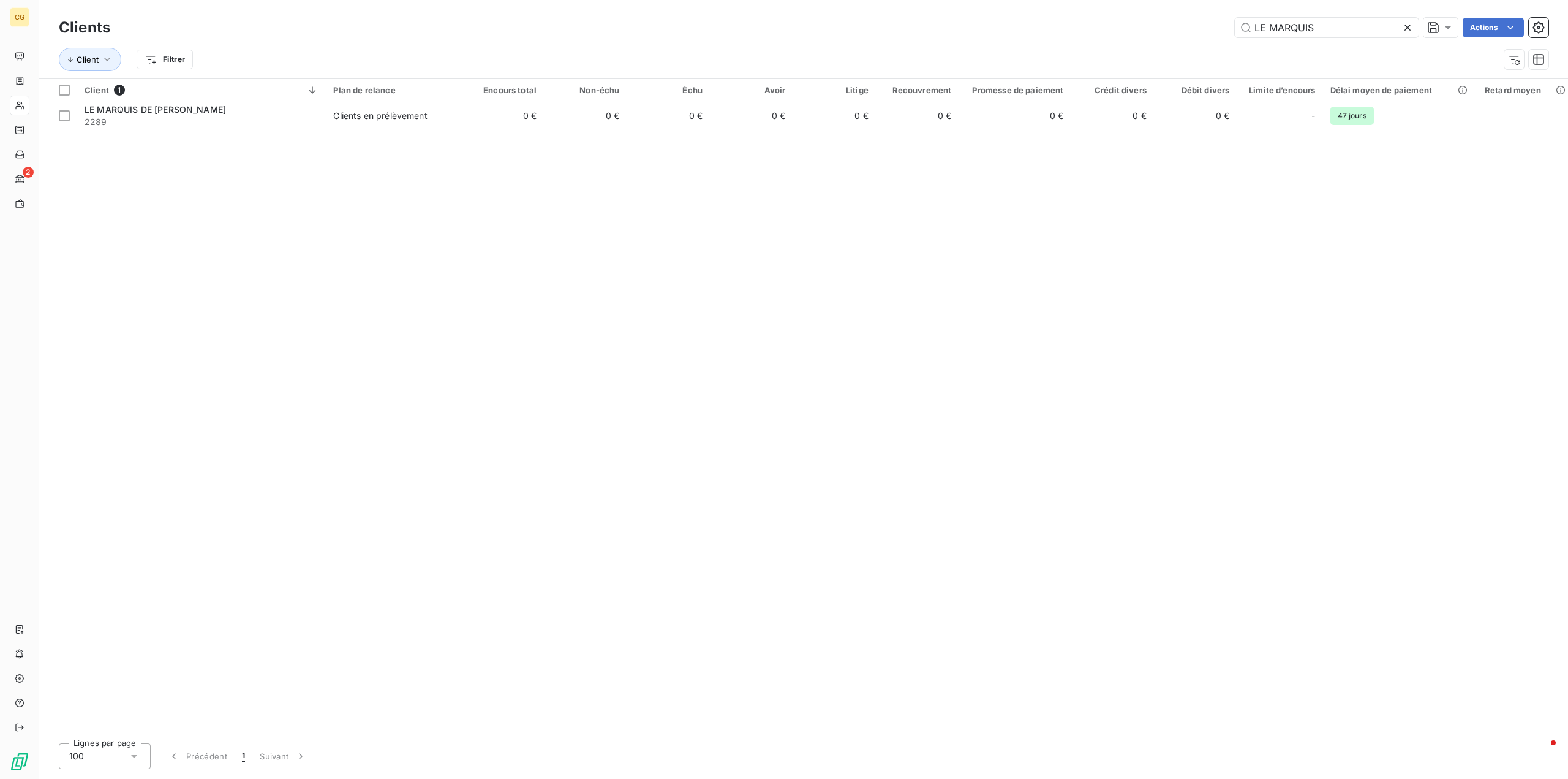
click at [1405, 29] on icon at bounding box center [1407, 27] width 6 height 6
click at [1295, 31] on input "text" at bounding box center [1326, 27] width 184 height 19
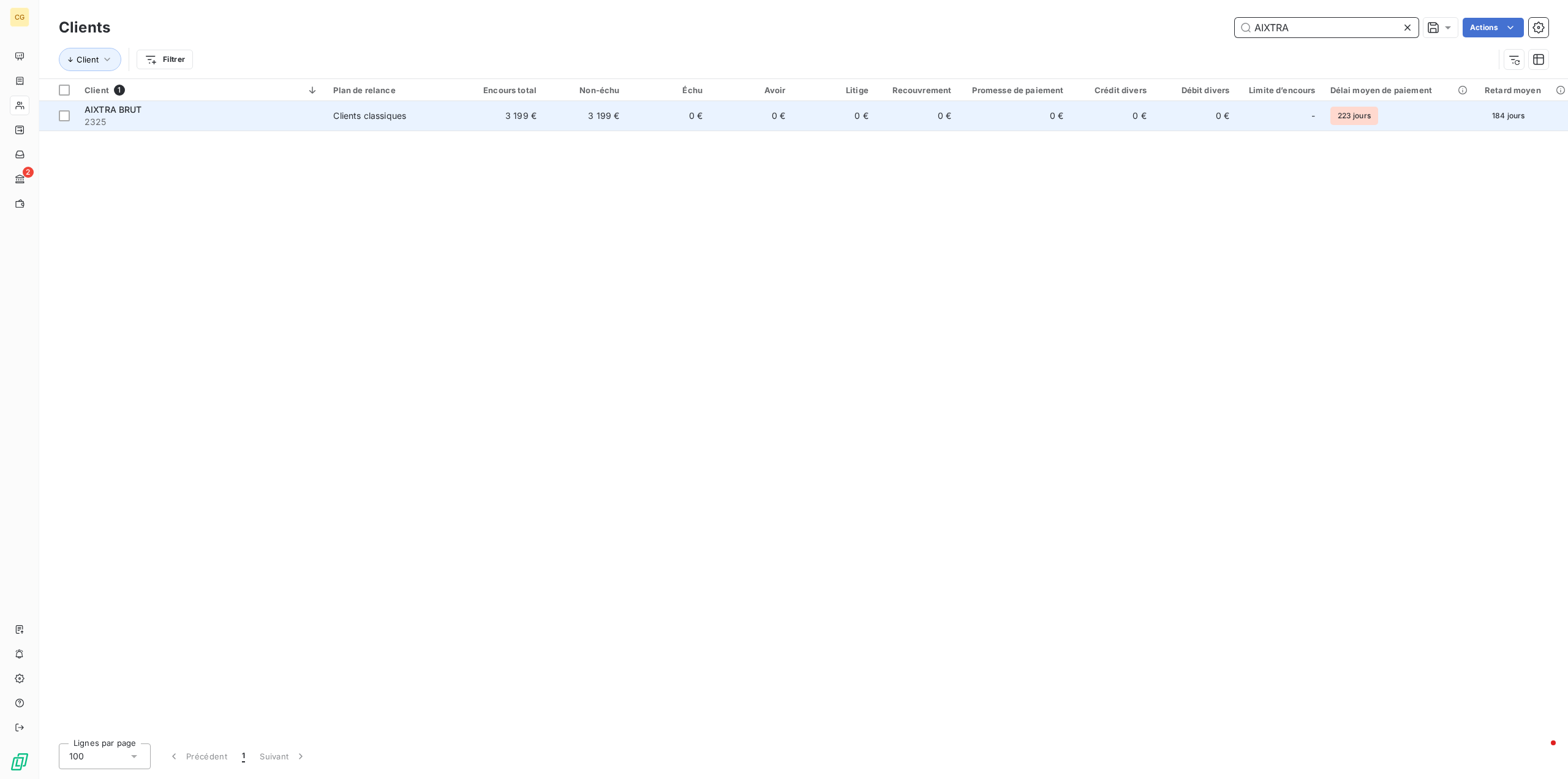
type input "AIXTRA"
click at [518, 119] on td "3 199 €" at bounding box center [502, 116] width 83 height 29
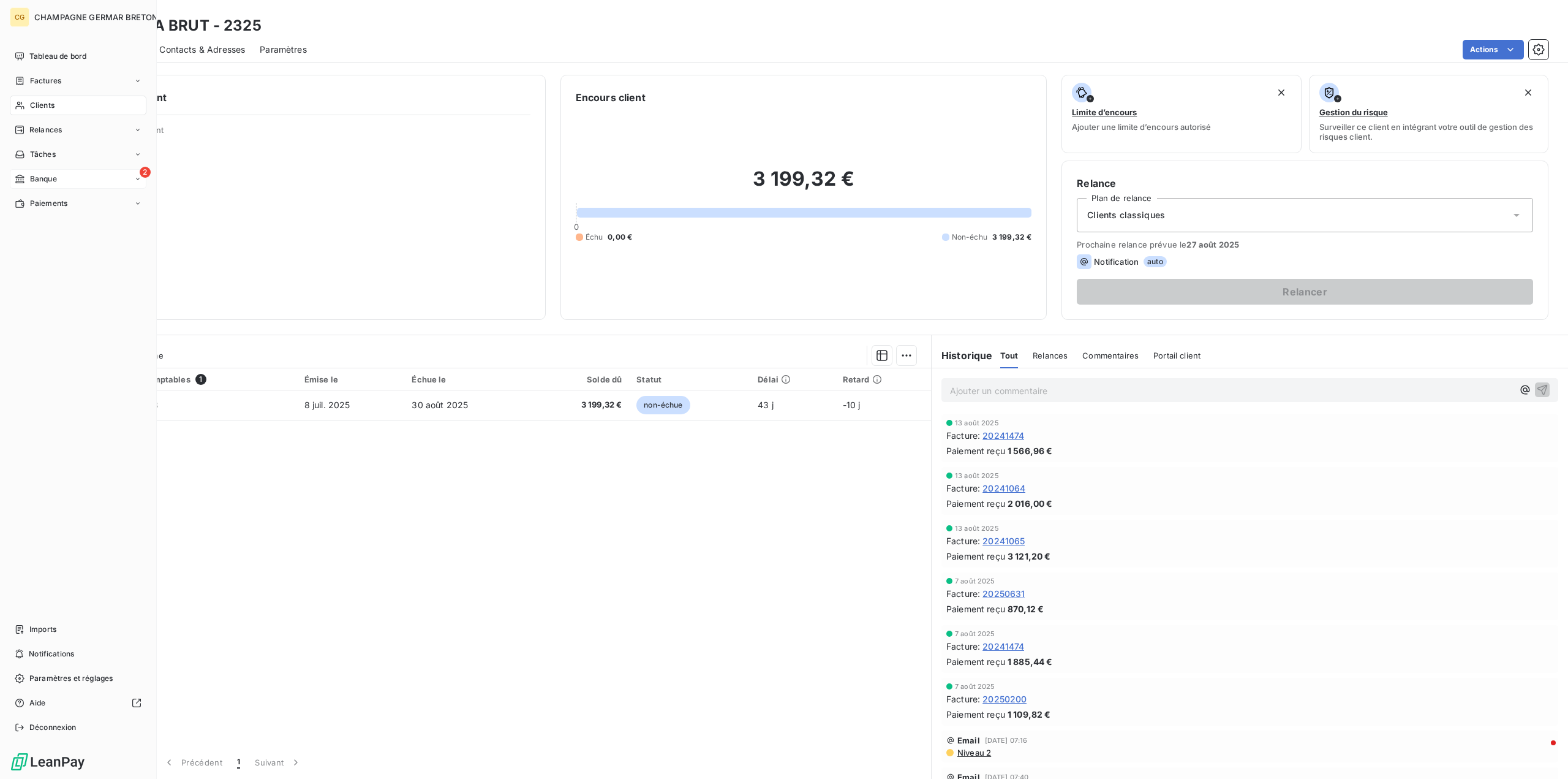
click at [33, 176] on span "Banque" at bounding box center [43, 178] width 27 height 11
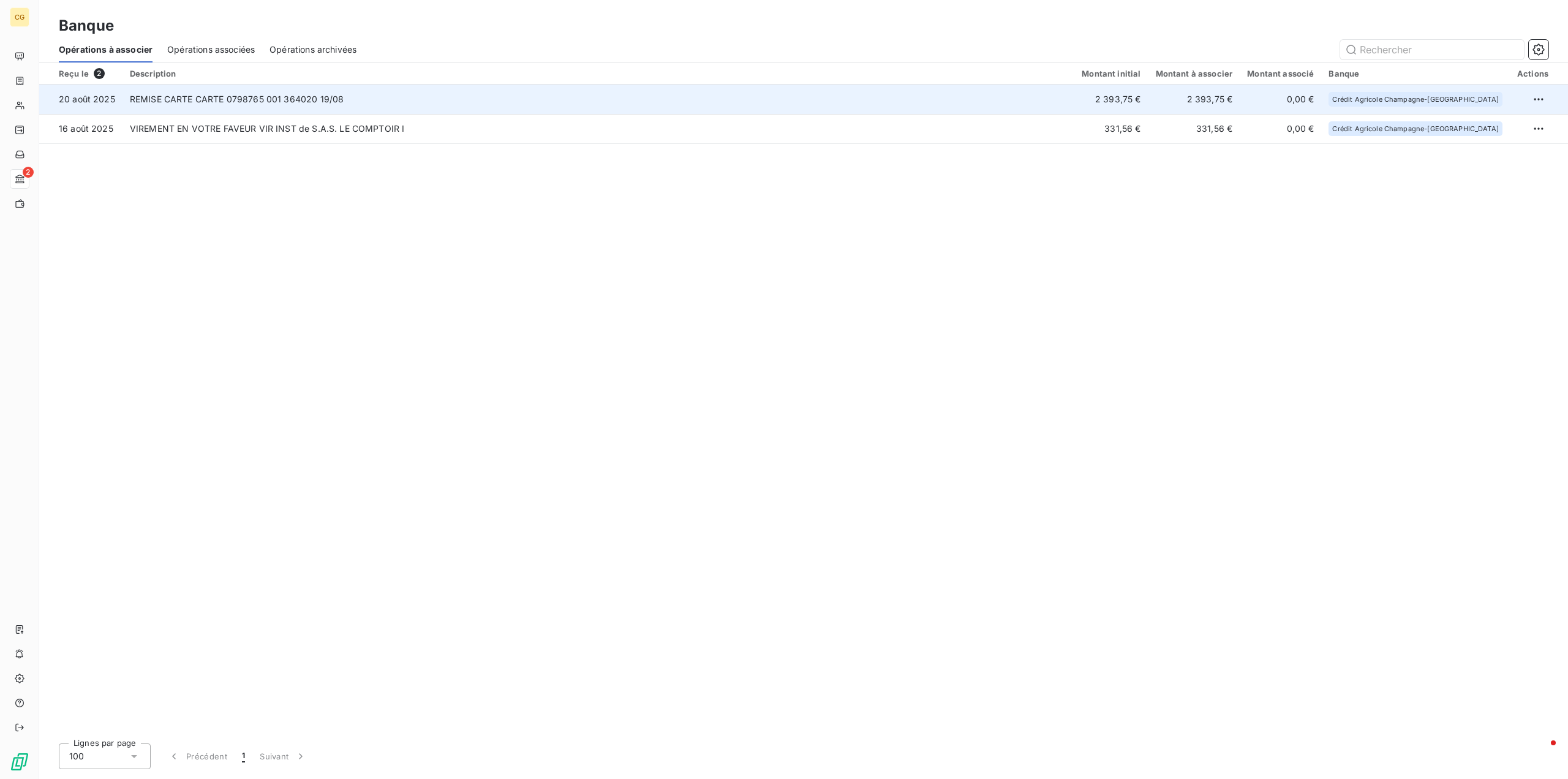
click at [1147, 96] on td "2 393,75 €" at bounding box center [1111, 99] width 73 height 29
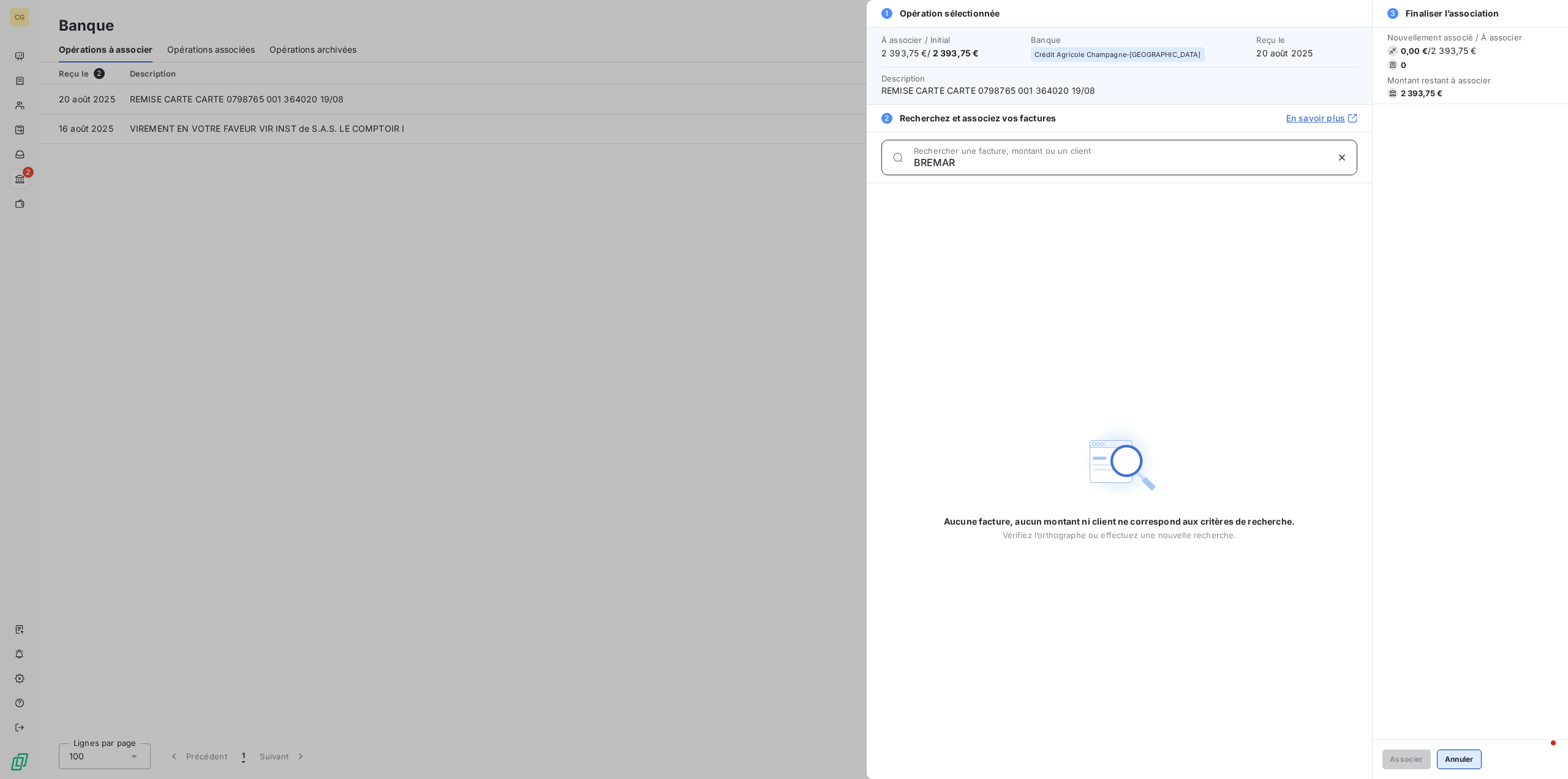
type input "BREMAR"
click at [1464, 760] on button "Annuler" at bounding box center [1459, 758] width 45 height 19
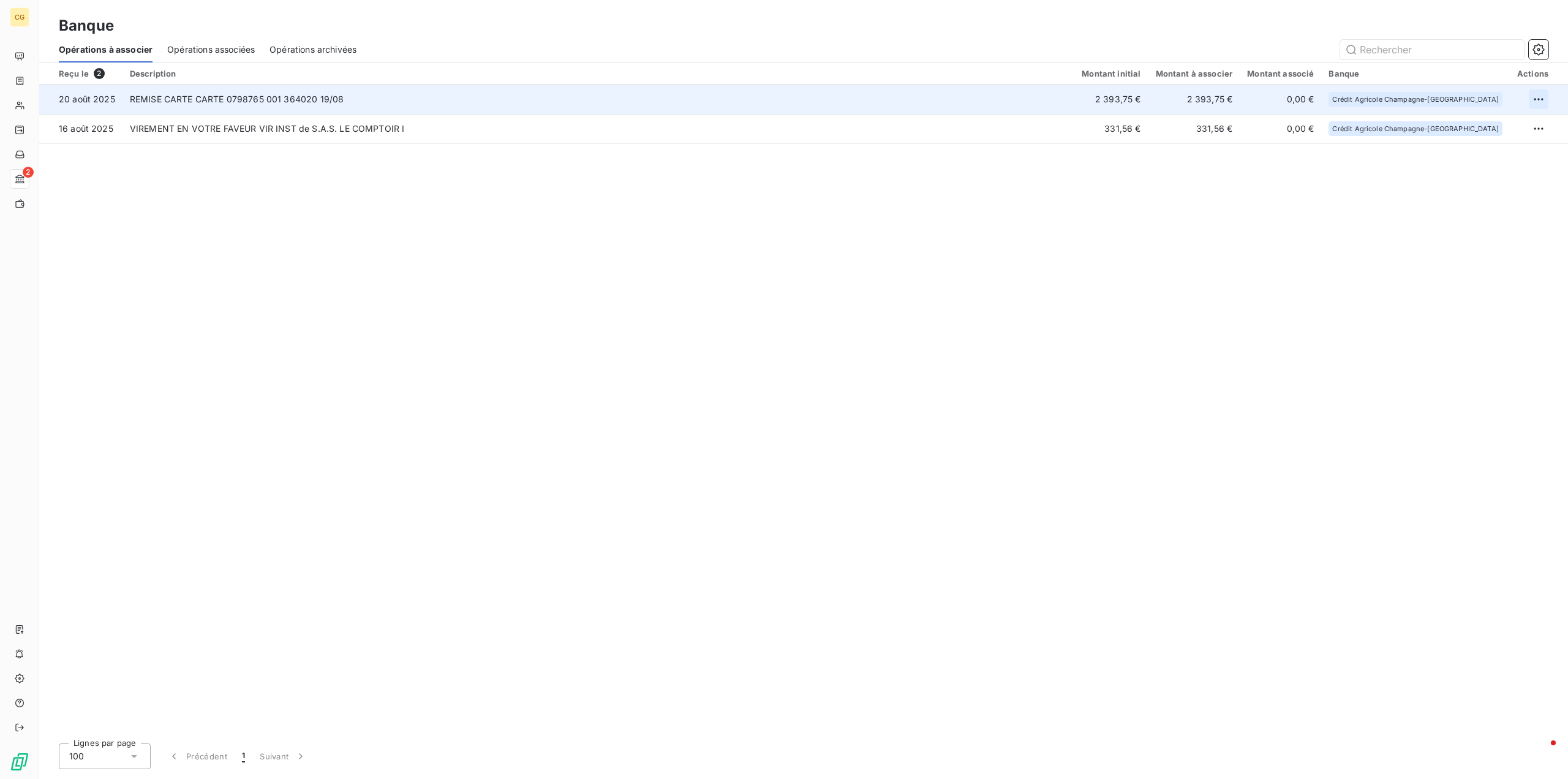
click at [1539, 101] on html "CG 2 Banque Opérations à associer Opérations associées Opérations archivées Reç…" at bounding box center [784, 390] width 1568 height 779
click at [1515, 129] on div "Archiver l’opération" at bounding box center [1495, 126] width 95 height 19
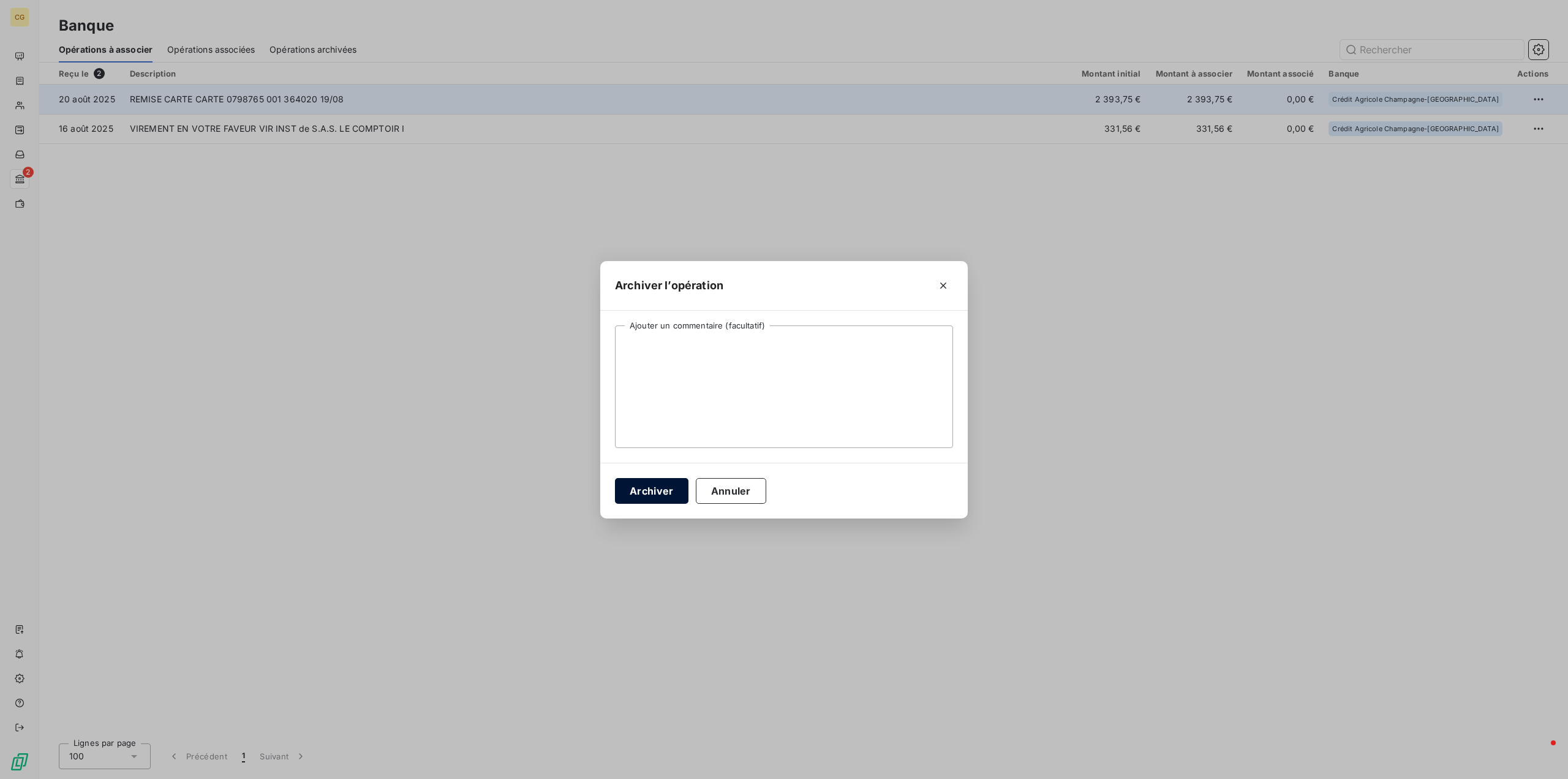
click at [650, 489] on button "Archiver" at bounding box center [652, 491] width 73 height 26
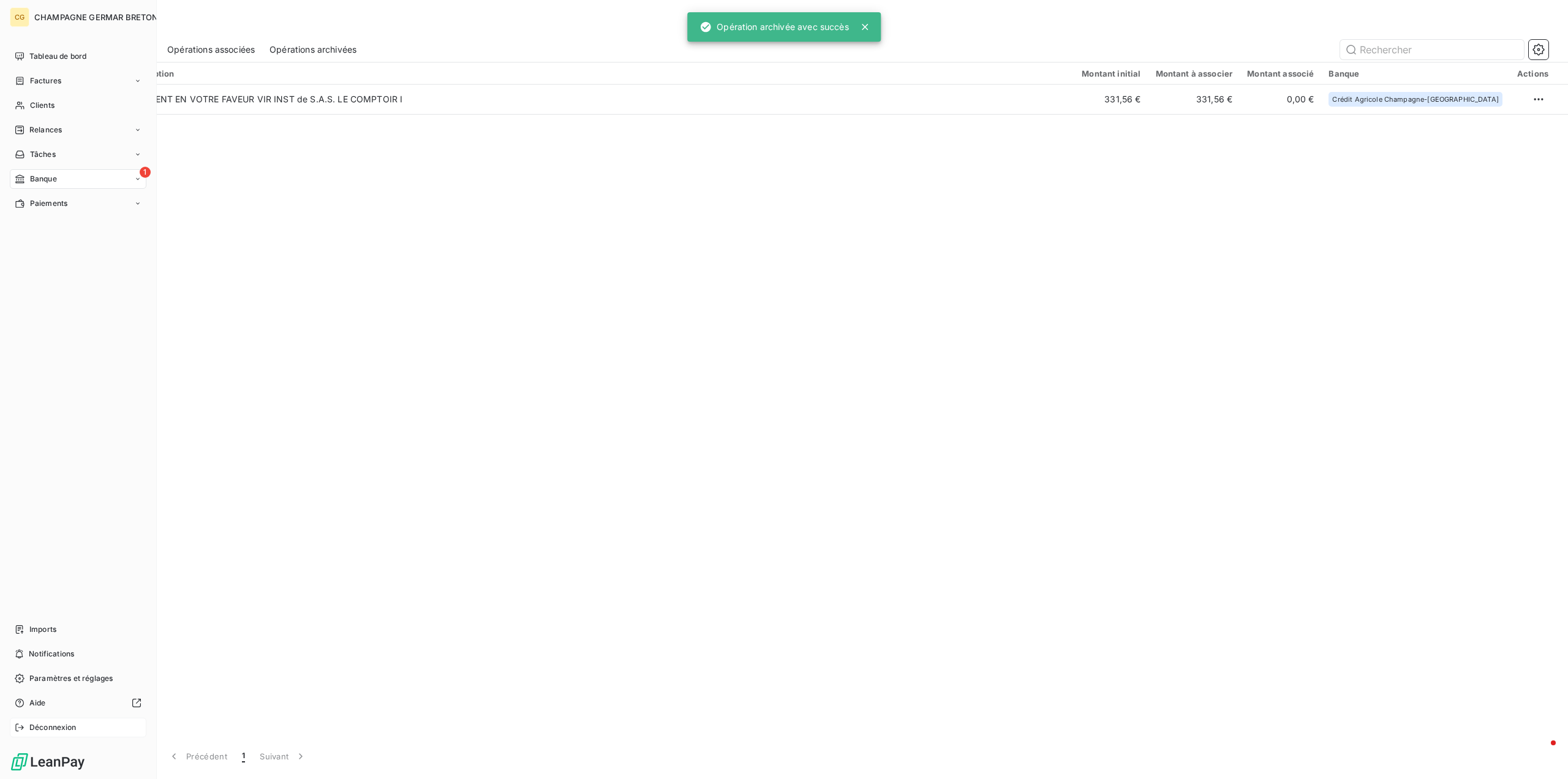
click at [50, 730] on span "Déconnexion" at bounding box center [53, 727] width 47 height 11
